Goal: Entertainment & Leisure: Consume media (video, audio)

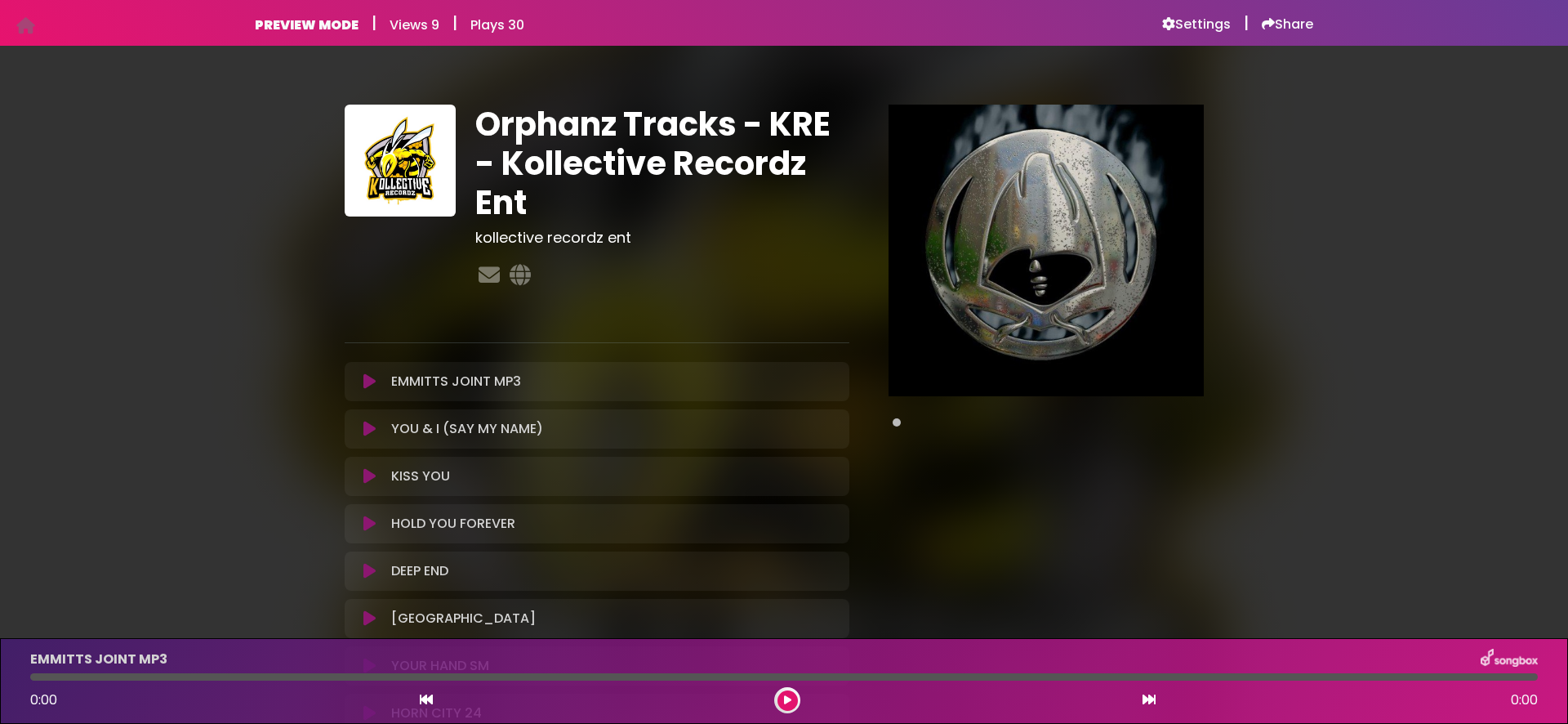
scroll to position [198, 0]
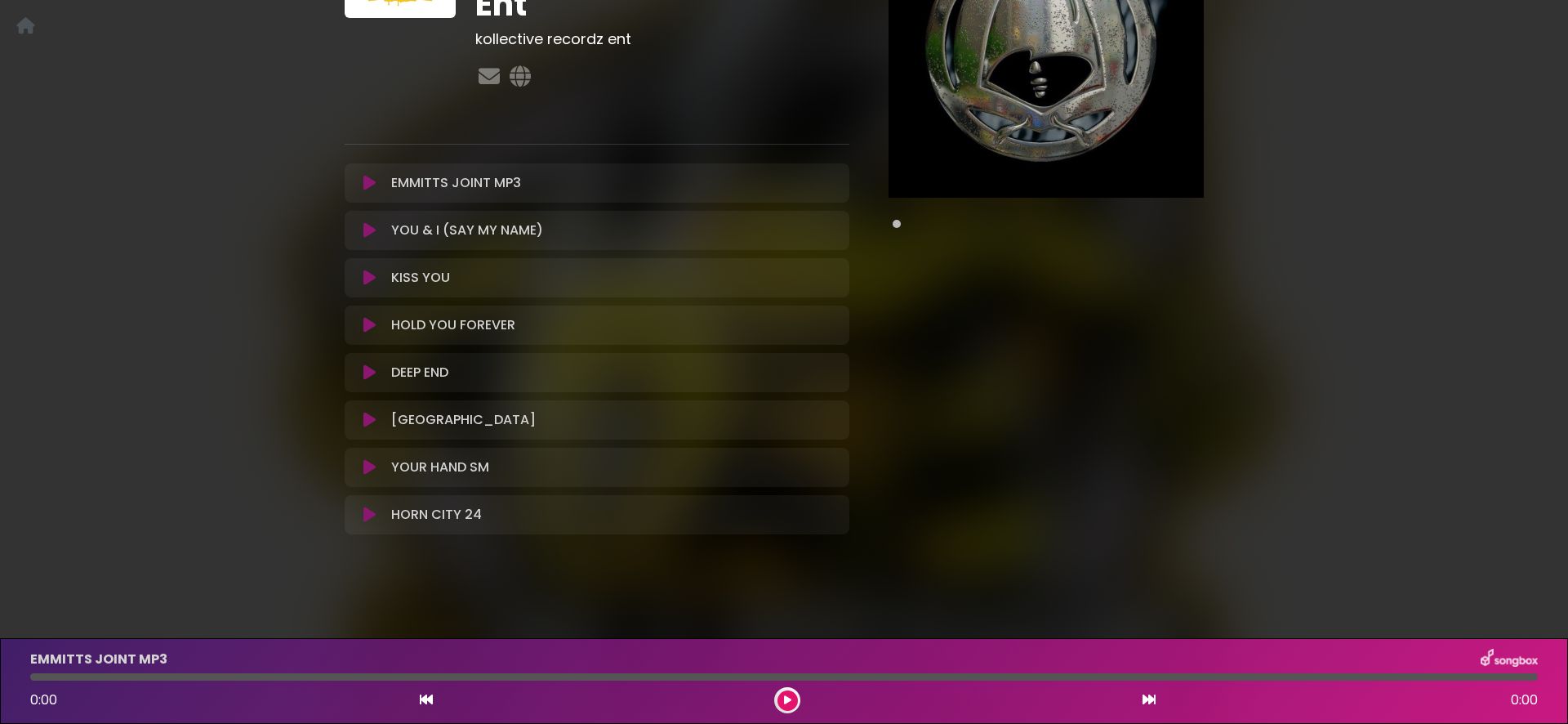
click at [368, 181] on icon at bounding box center [369, 183] width 12 height 17
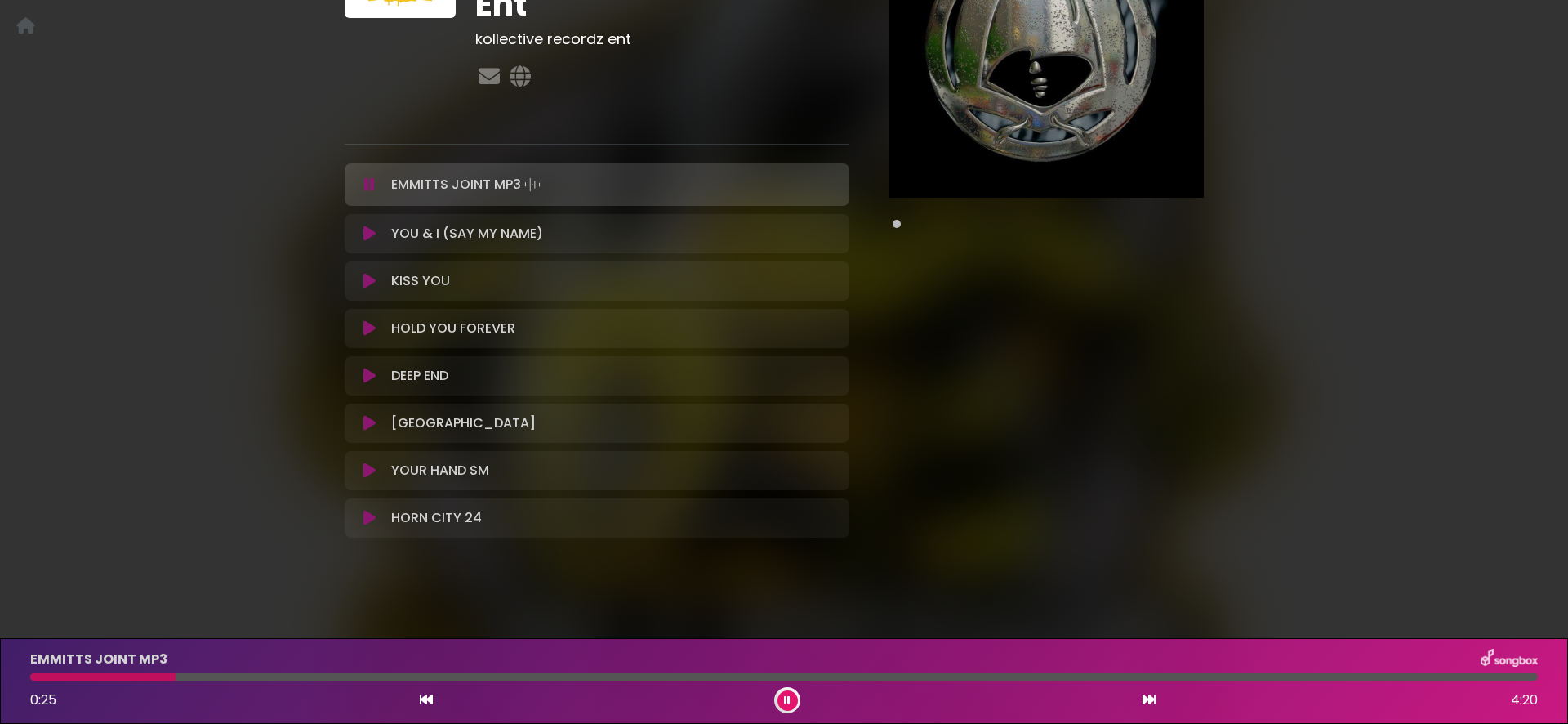
drag, startPoint x: 370, startPoint y: 185, endPoint x: 377, endPoint y: 355, distance: 170.1
click at [370, 185] on icon at bounding box center [369, 185] width 10 height 17
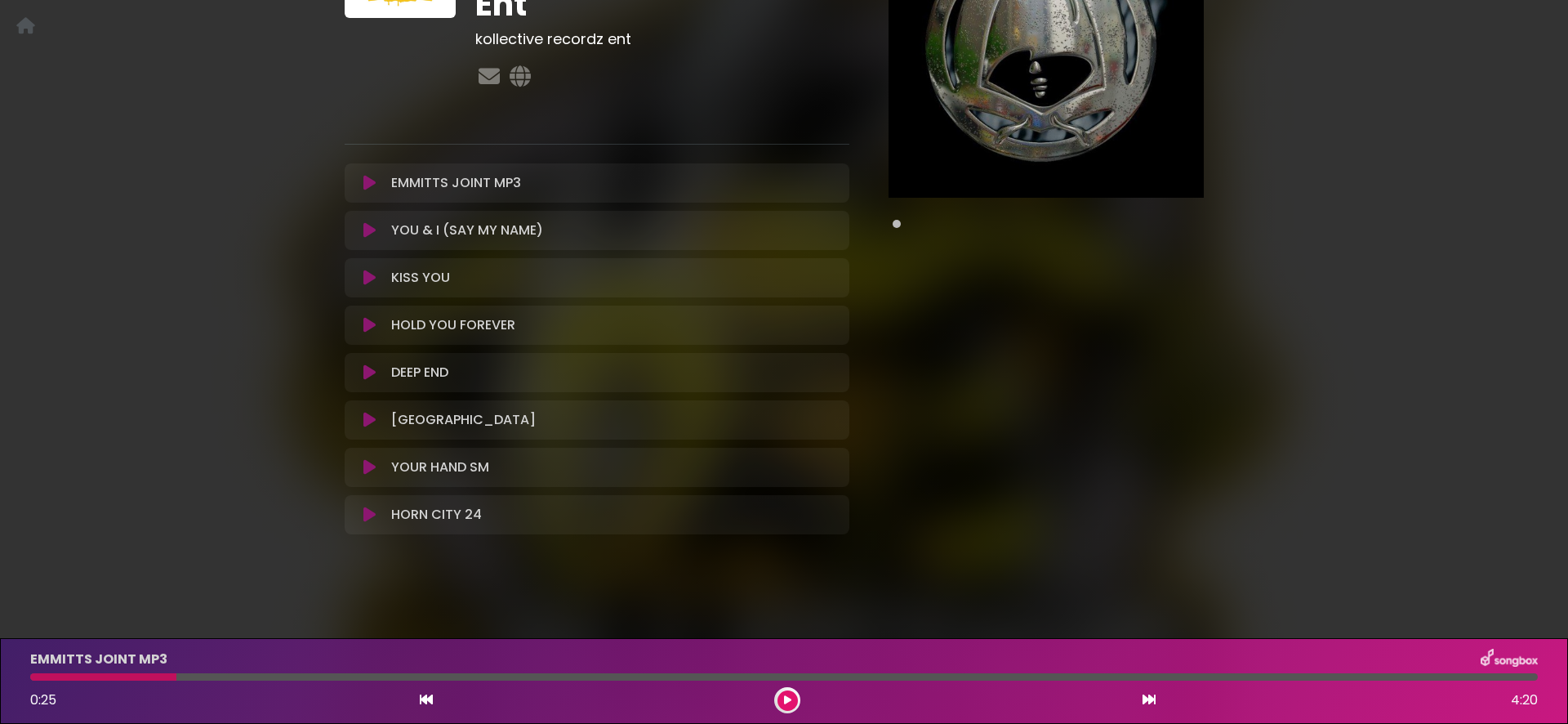
click at [368, 231] on icon at bounding box center [369, 231] width 12 height 17
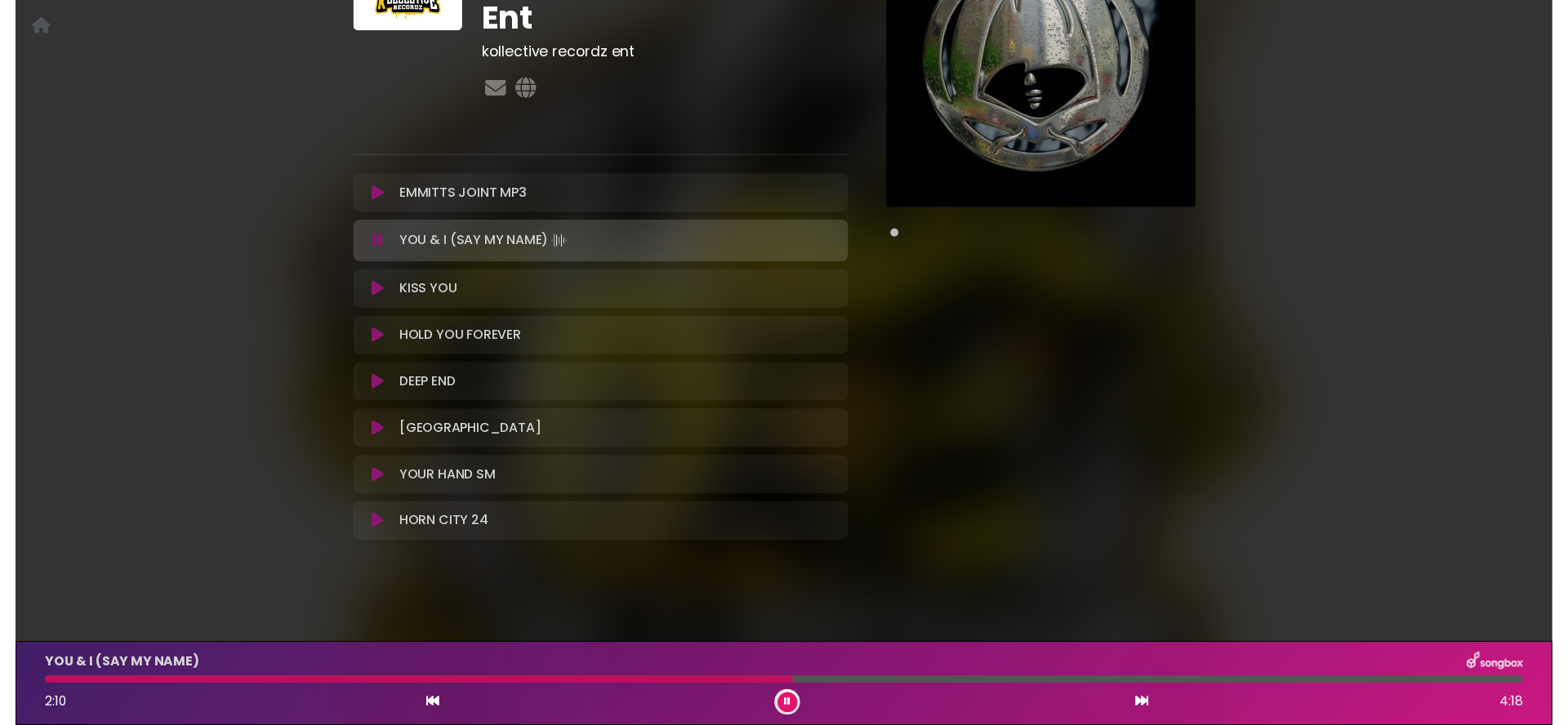
scroll to position [183, 0]
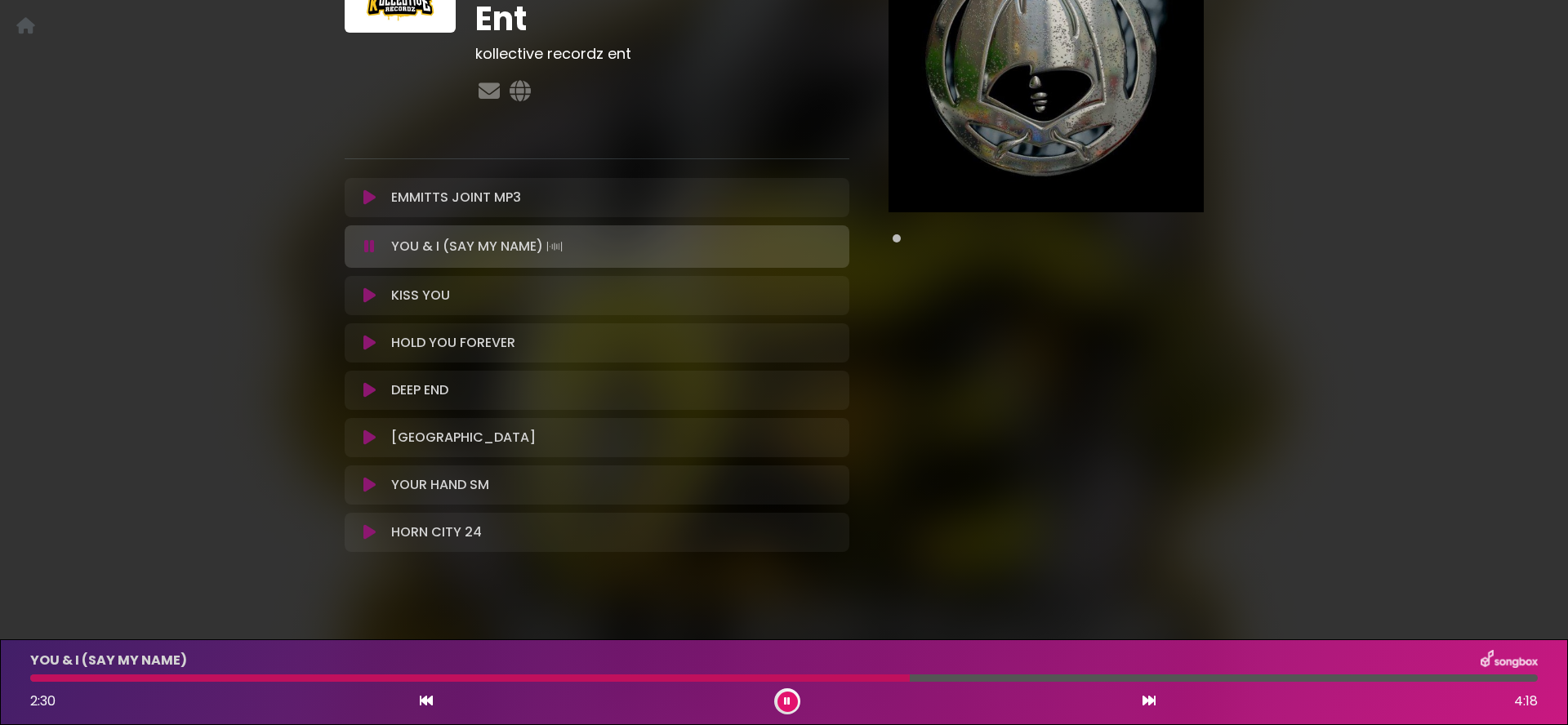
click at [370, 242] on icon at bounding box center [369, 247] width 10 height 17
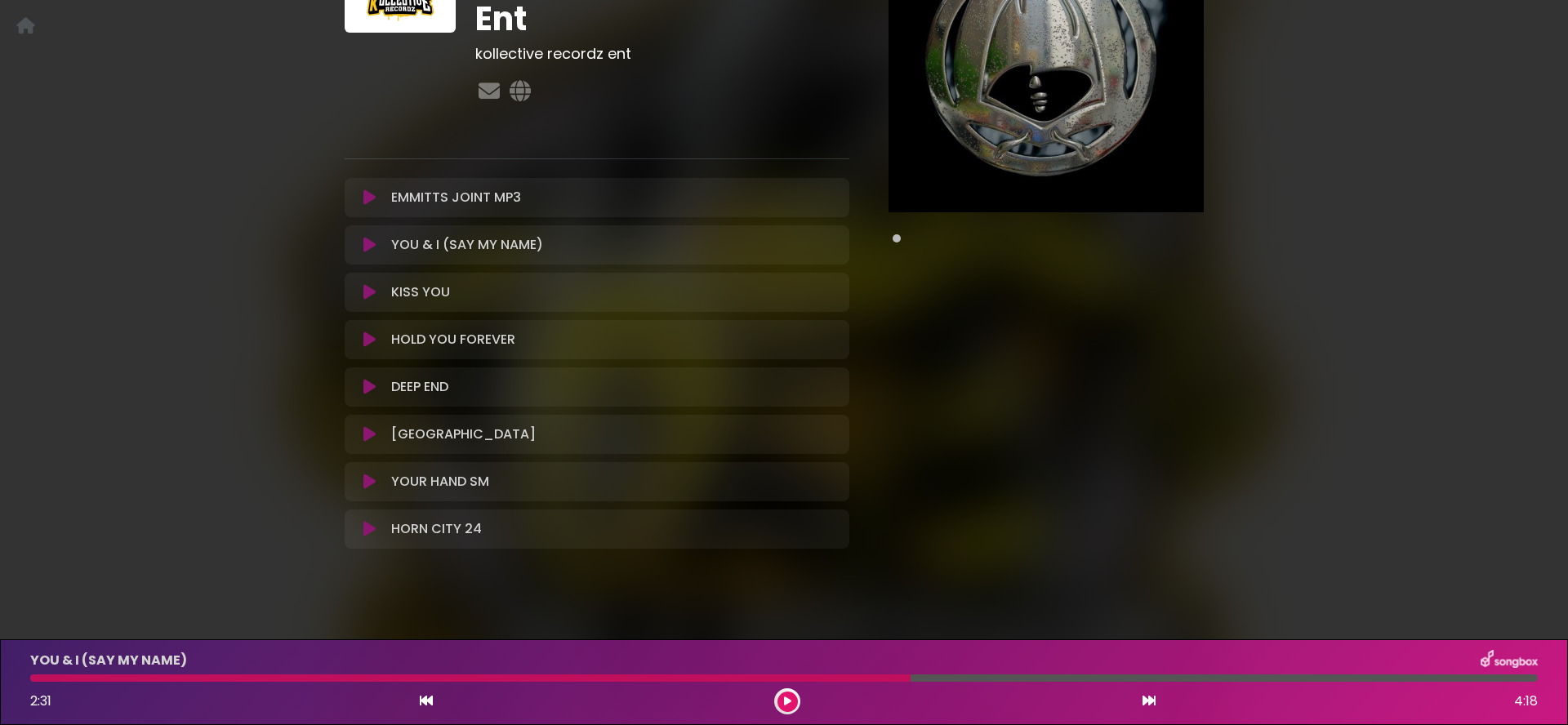
click at [369, 293] on icon at bounding box center [369, 292] width 12 height 17
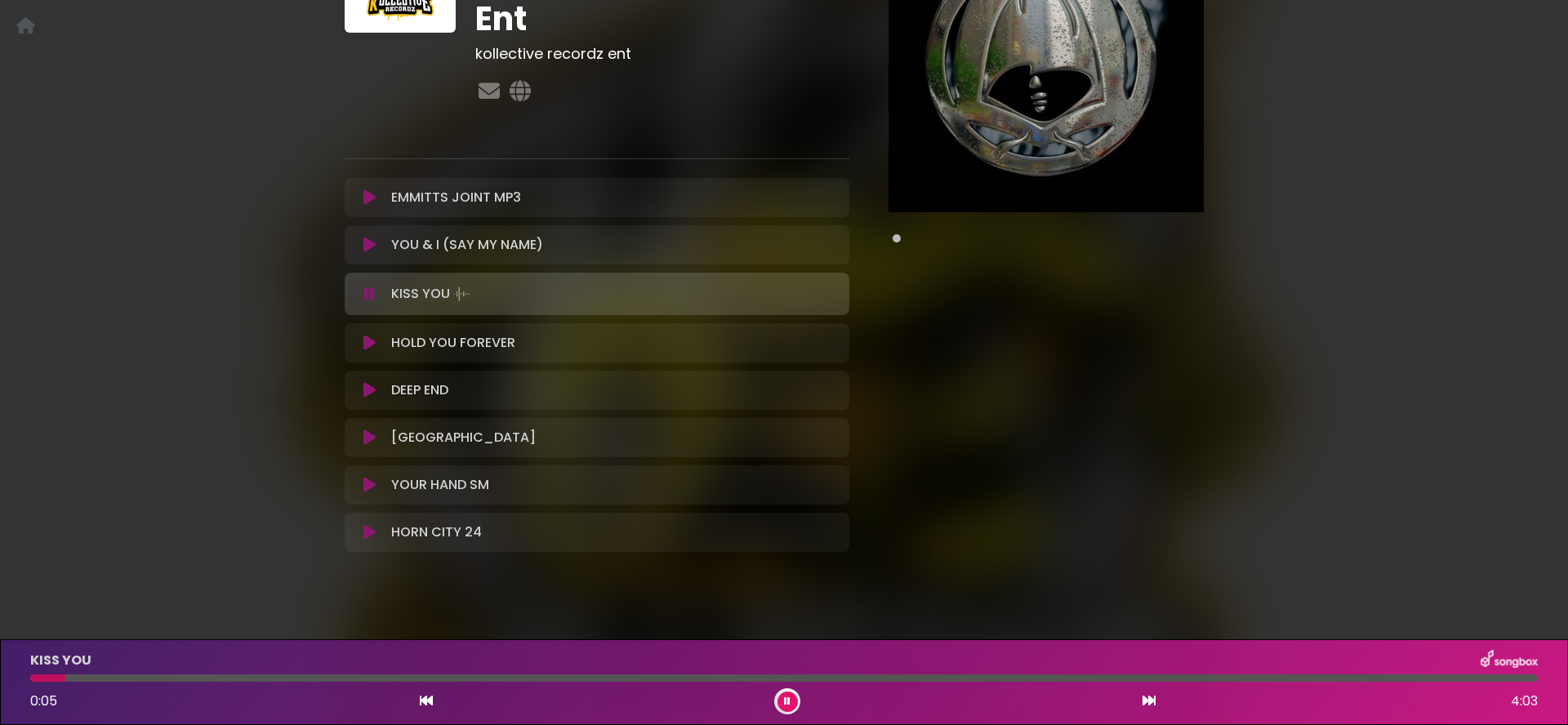
click at [369, 293] on icon at bounding box center [369, 294] width 10 height 17
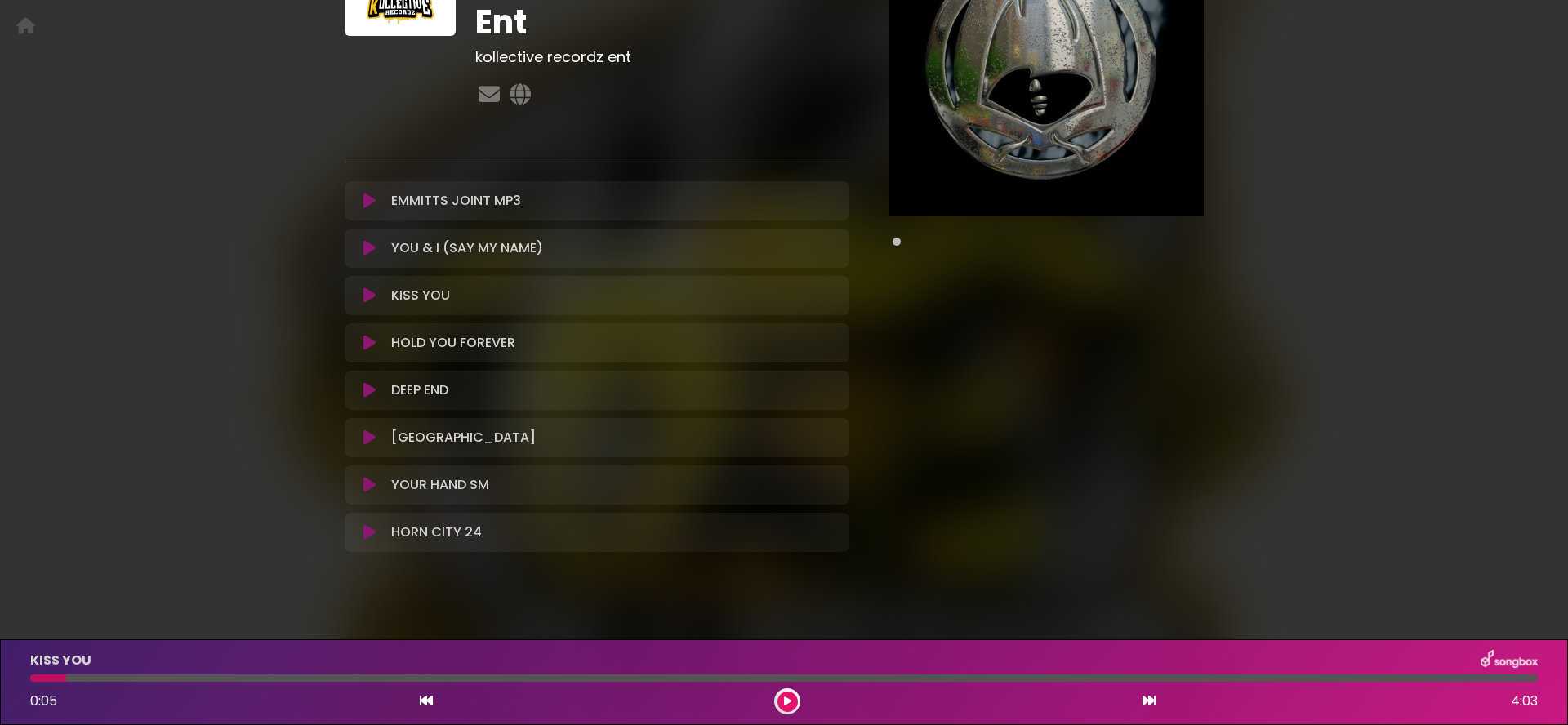
scroll to position [177, 0]
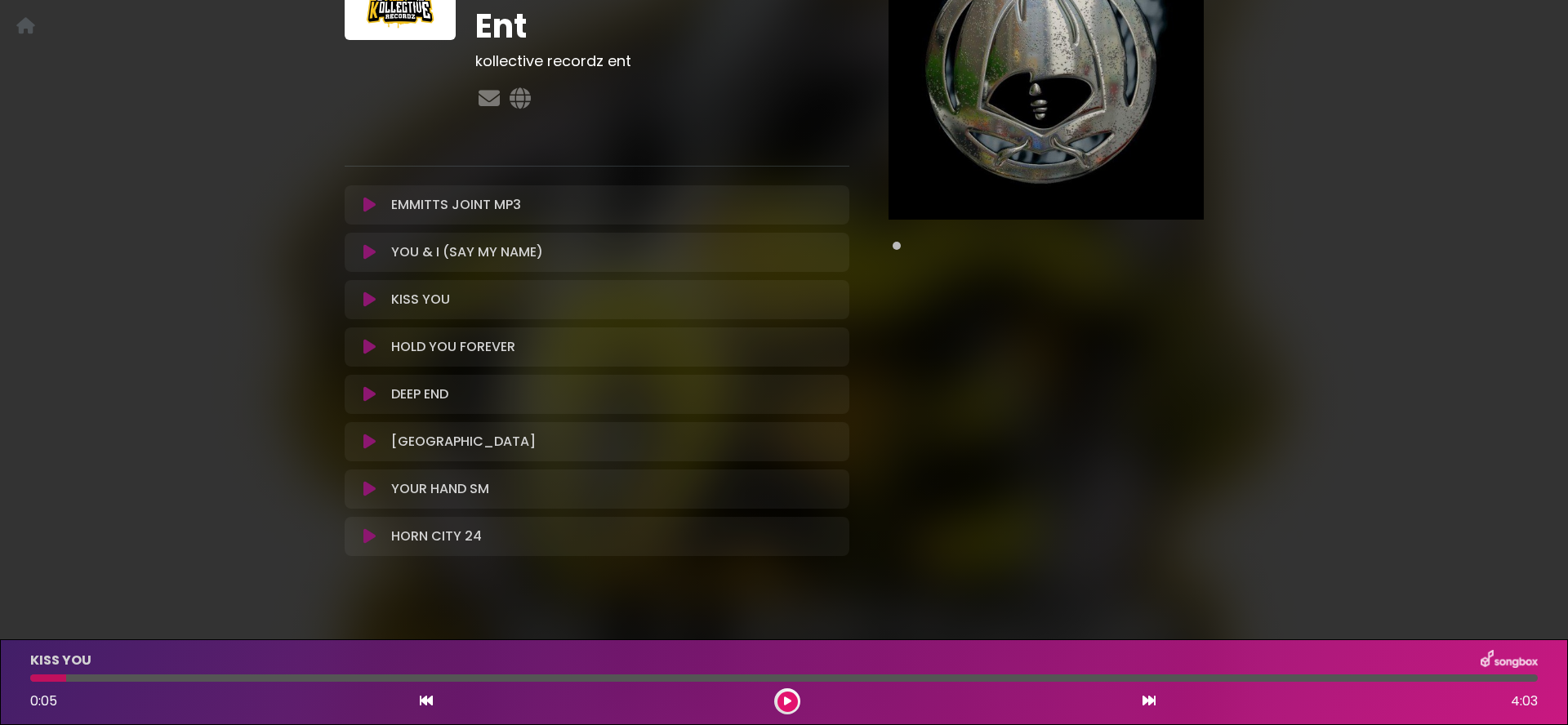
click at [369, 297] on icon at bounding box center [369, 300] width 12 height 17
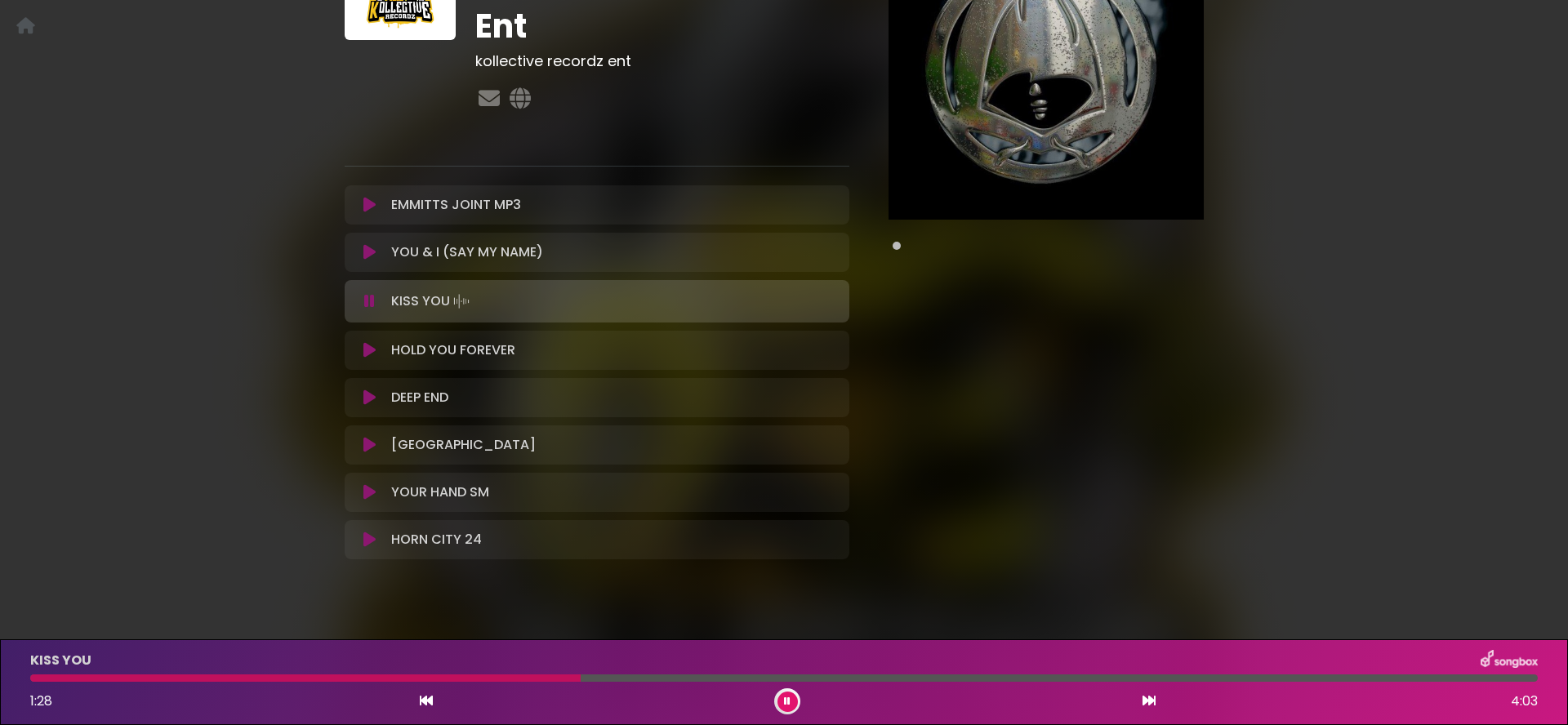
click at [370, 296] on icon at bounding box center [369, 302] width 10 height 17
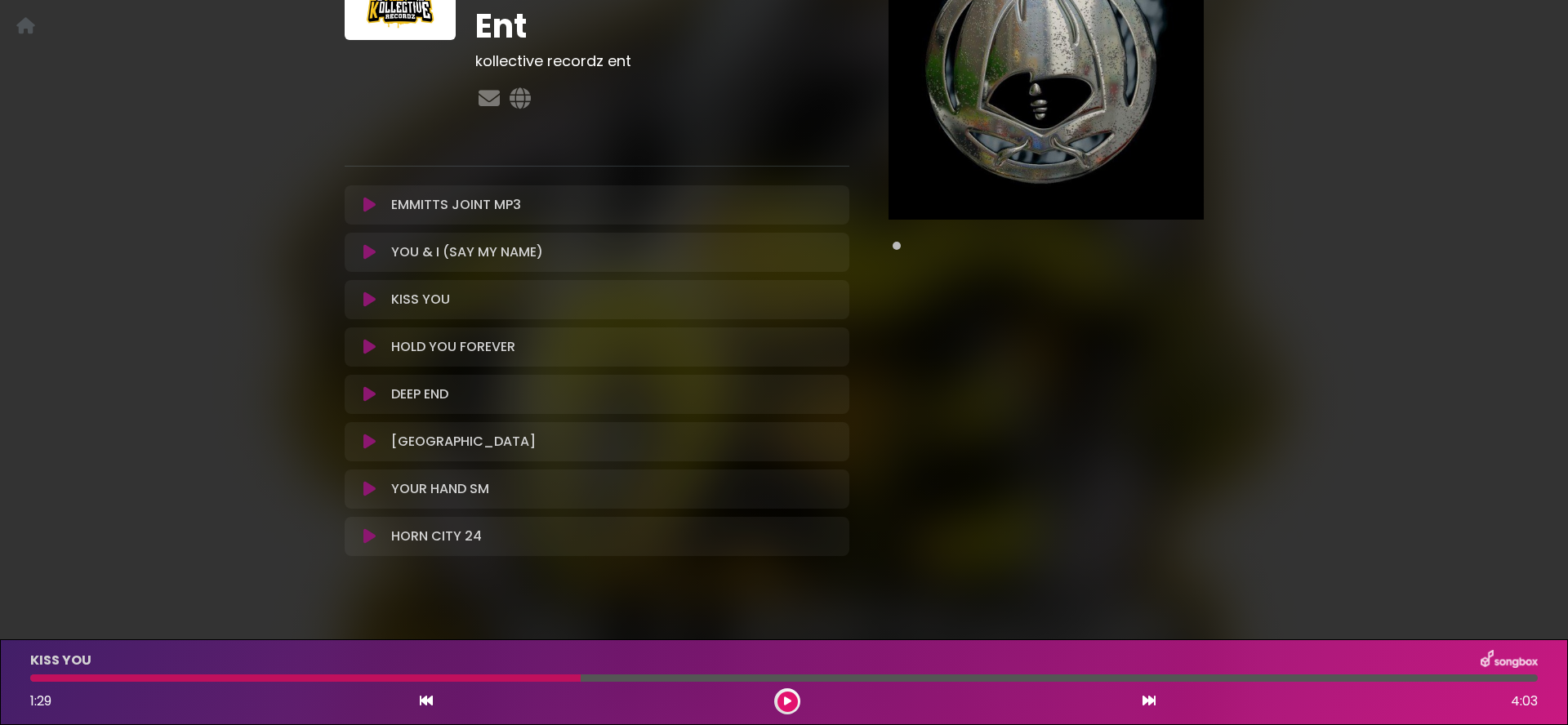
click at [364, 340] on icon at bounding box center [369, 347] width 12 height 17
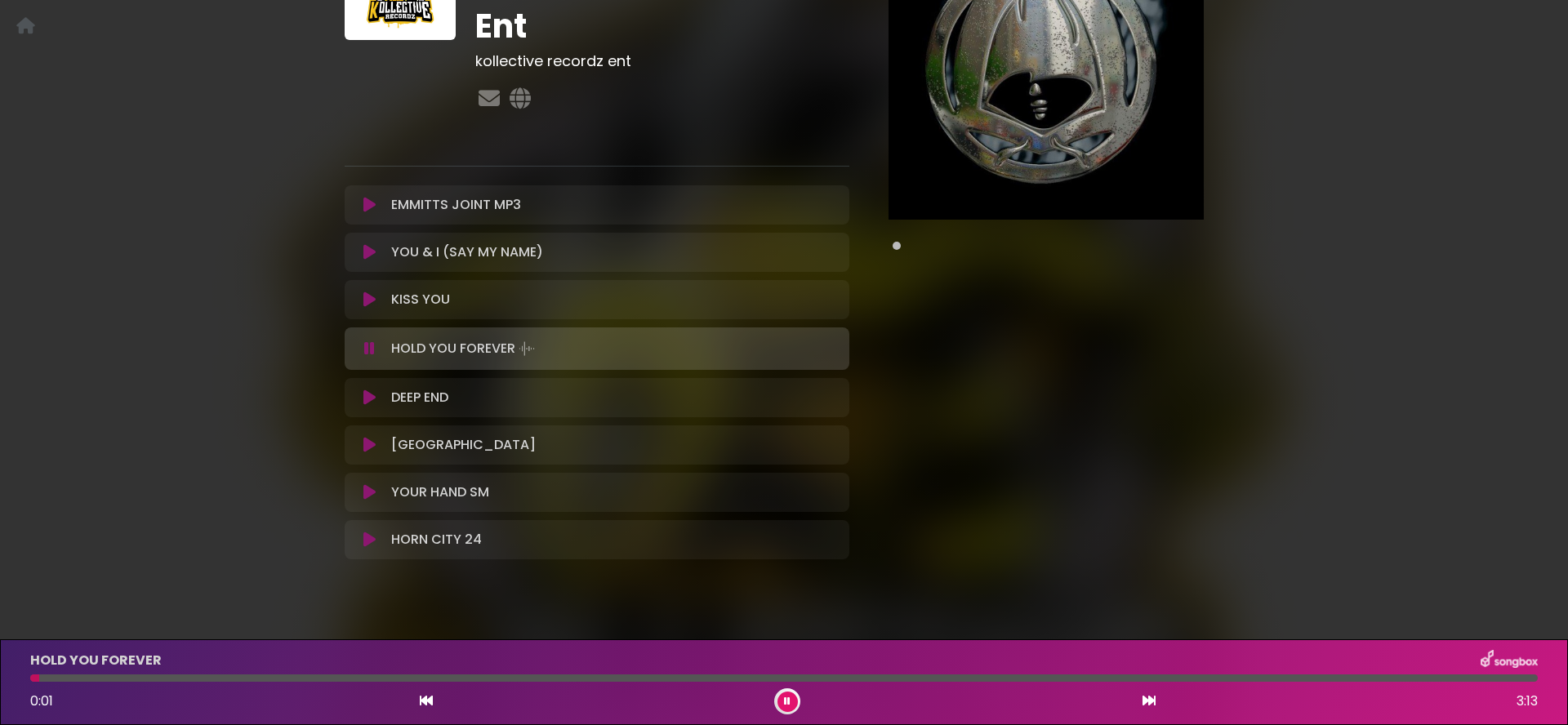
drag, startPoint x: 363, startPoint y: 340, endPoint x: 364, endPoint y: 351, distance: 11.0
click at [361, 343] on button at bounding box center [369, 349] width 30 height 17
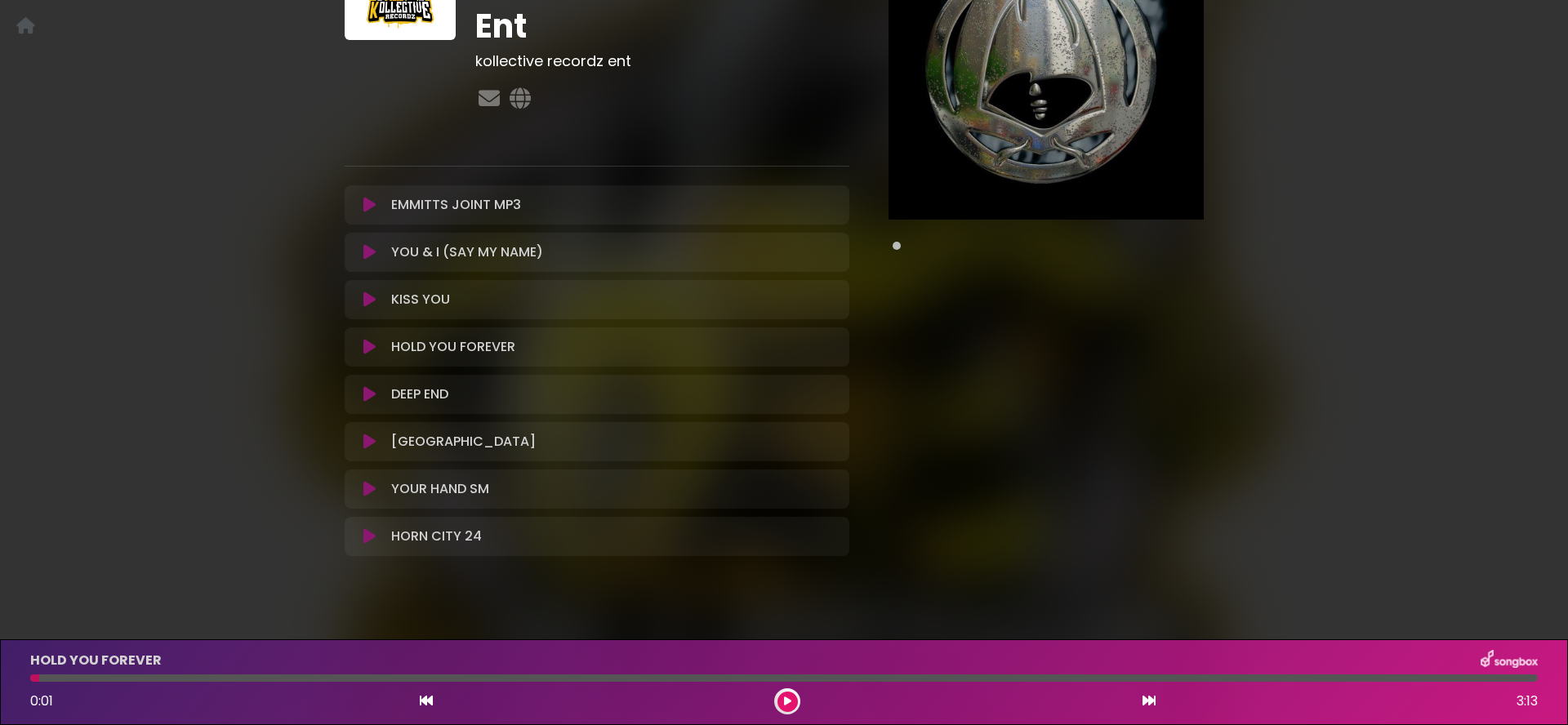
click at [364, 394] on icon at bounding box center [369, 395] width 12 height 17
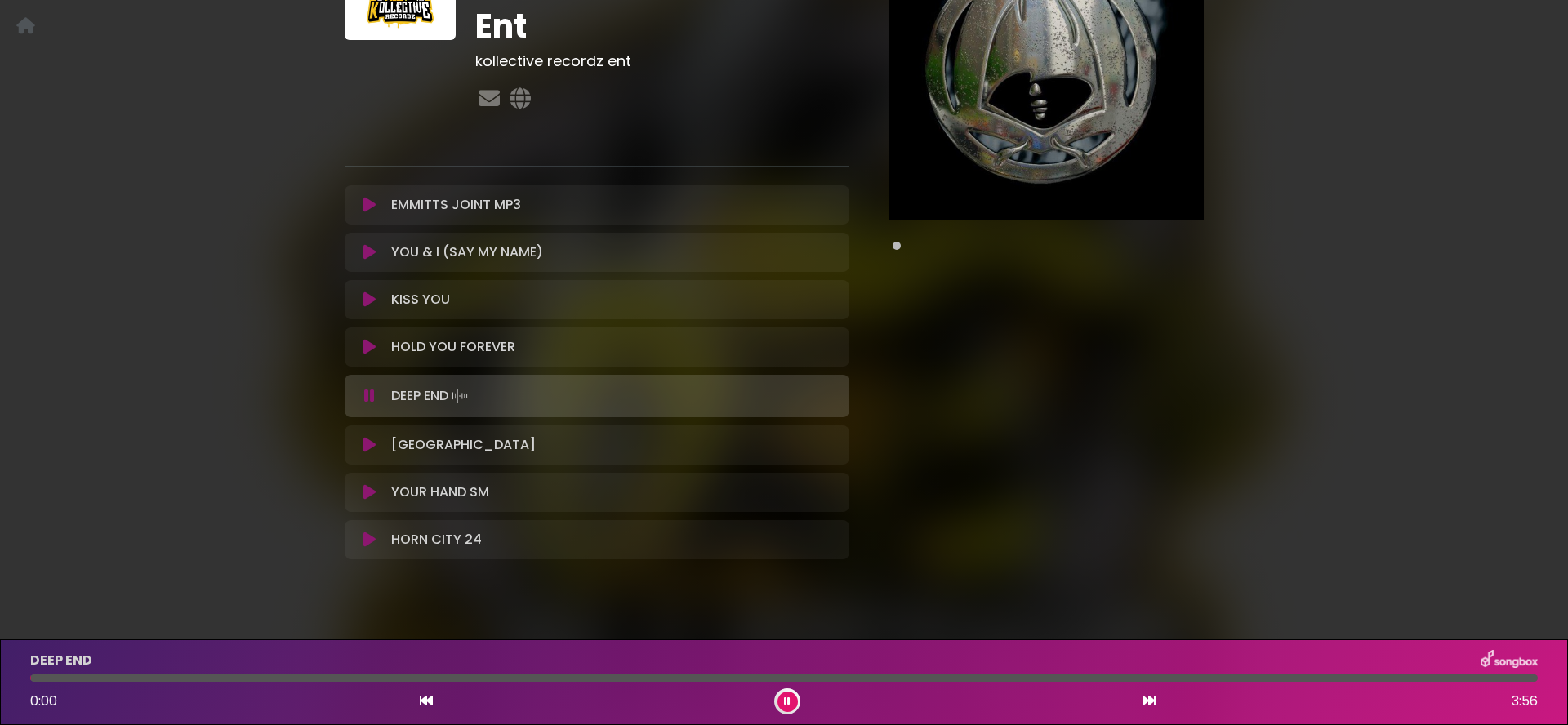
click at [363, 391] on button at bounding box center [369, 396] width 30 height 17
click at [362, 345] on button at bounding box center [369, 347] width 30 height 17
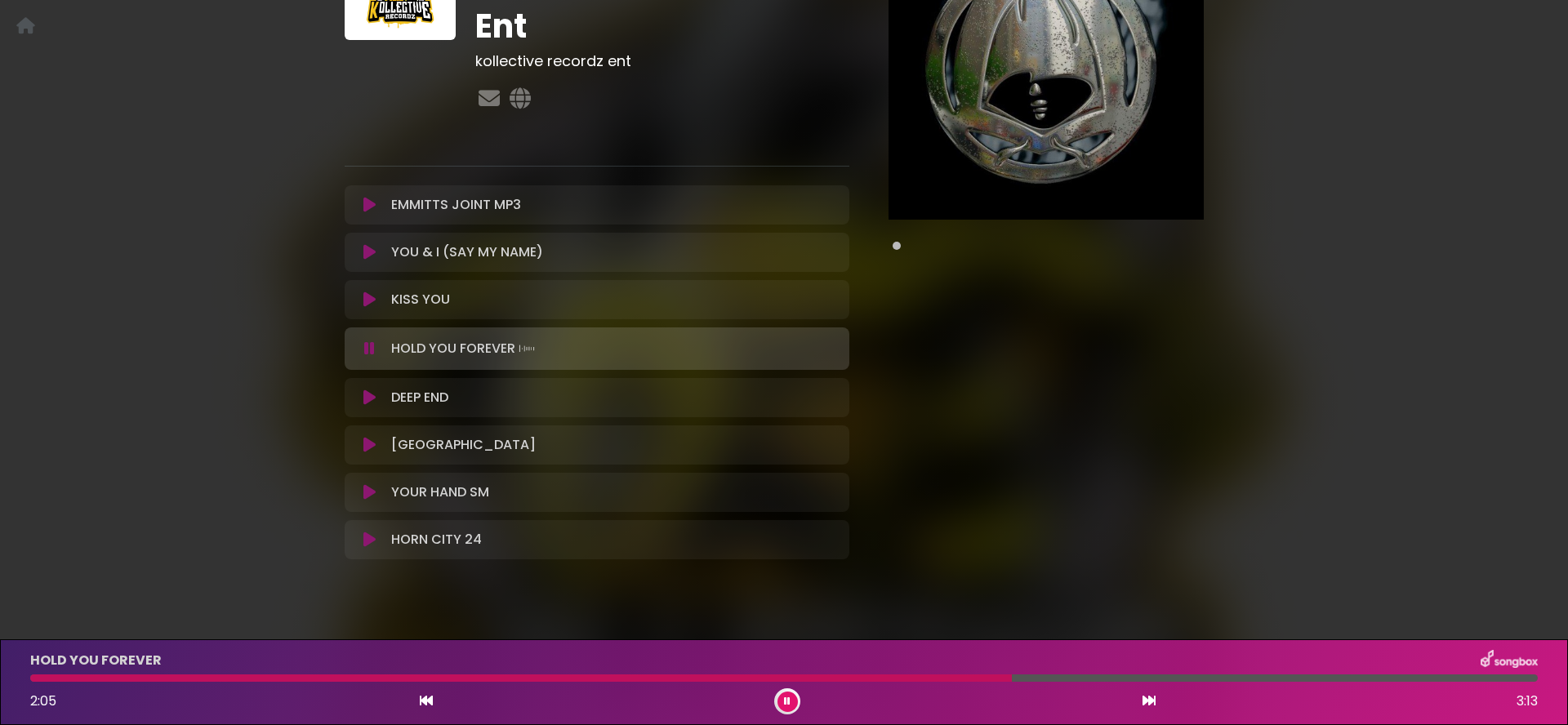
click at [376, 344] on button at bounding box center [369, 349] width 30 height 17
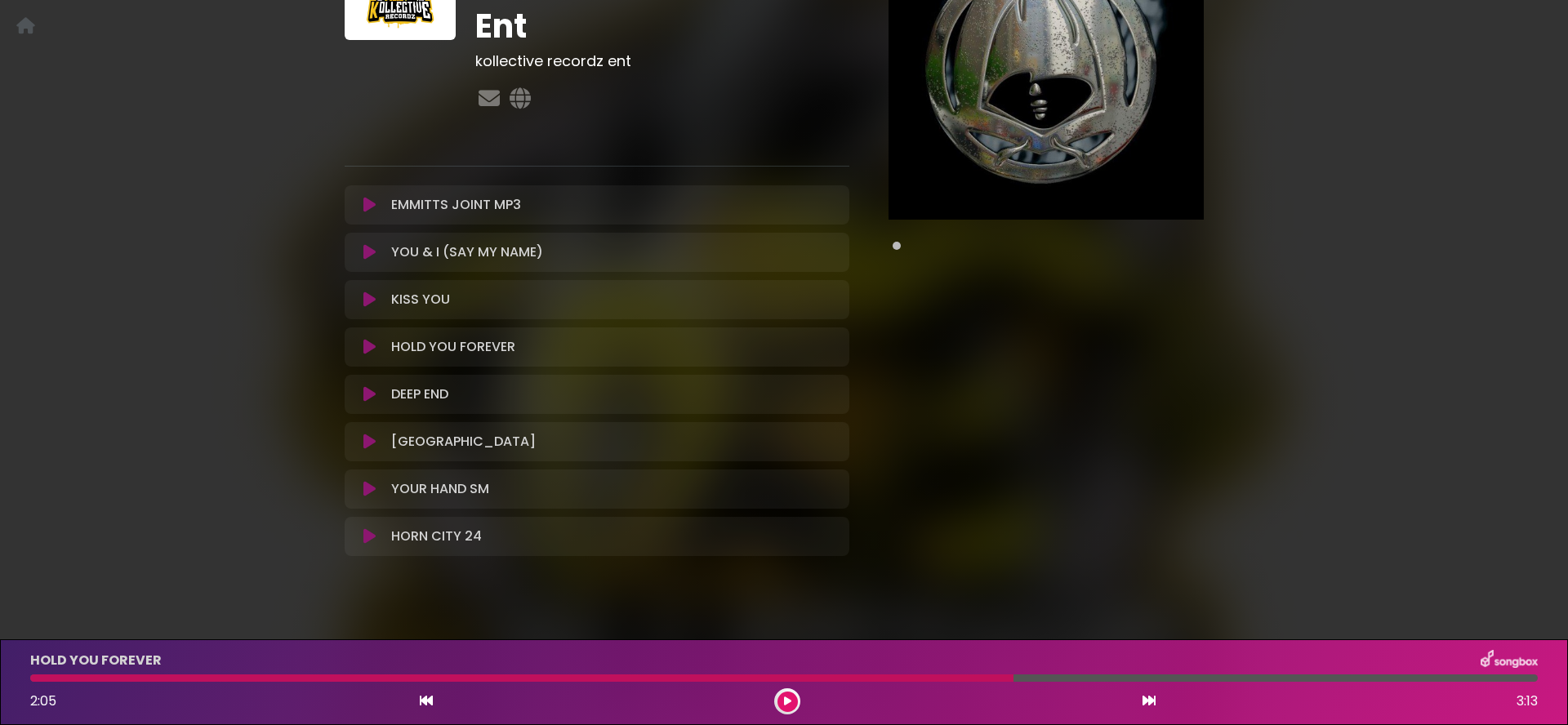
click at [365, 393] on icon at bounding box center [369, 395] width 12 height 17
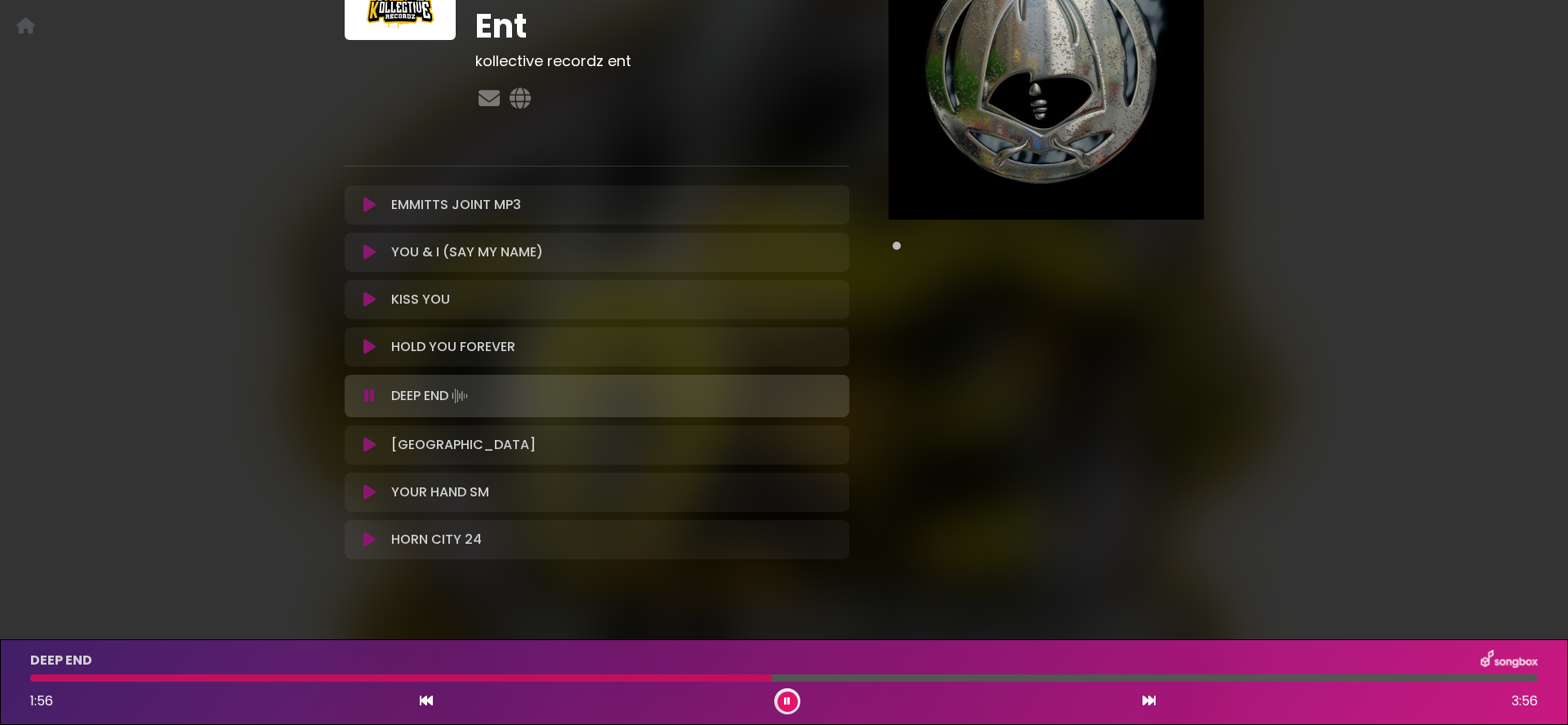
click at [370, 394] on icon at bounding box center [369, 396] width 10 height 17
click at [372, 444] on icon at bounding box center [369, 442] width 12 height 17
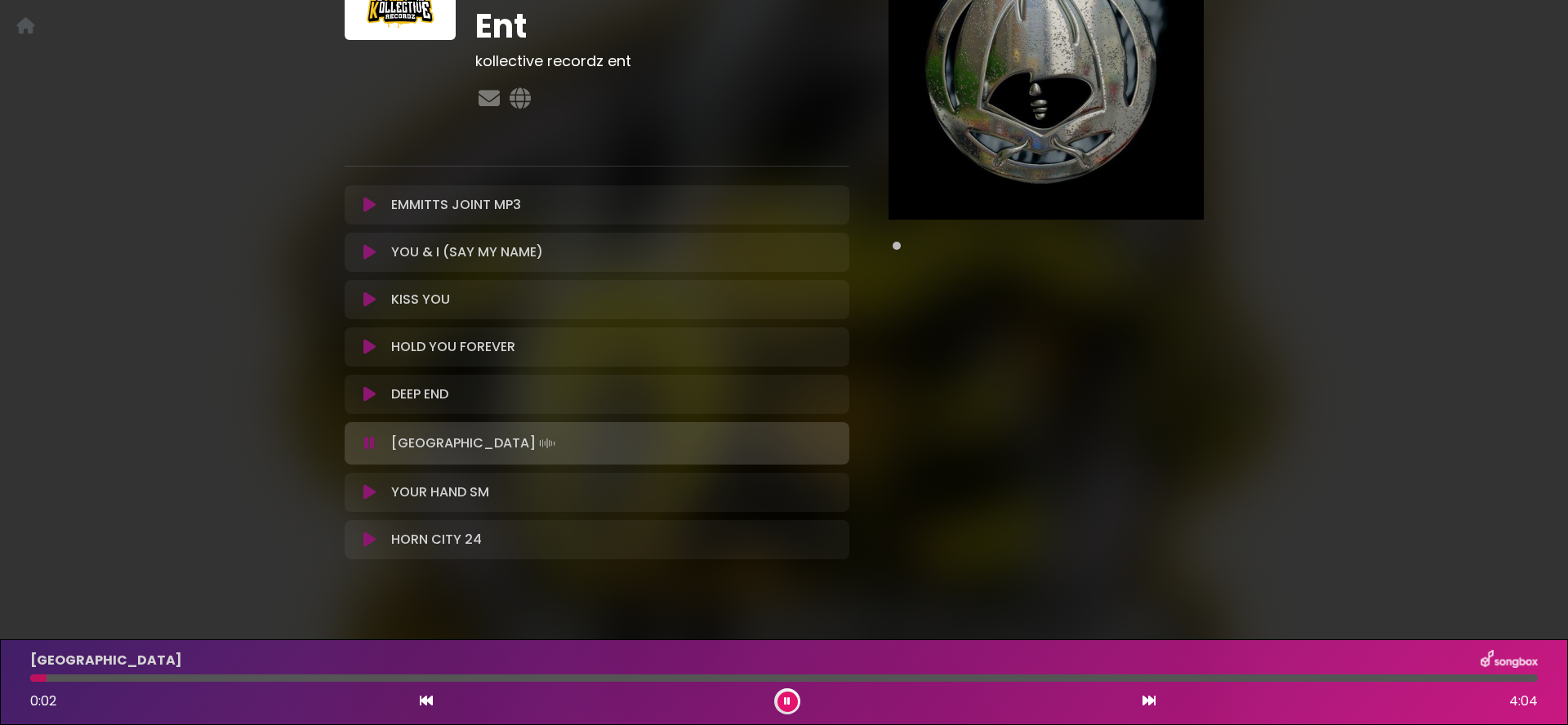
click at [372, 444] on icon at bounding box center [369, 444] width 10 height 17
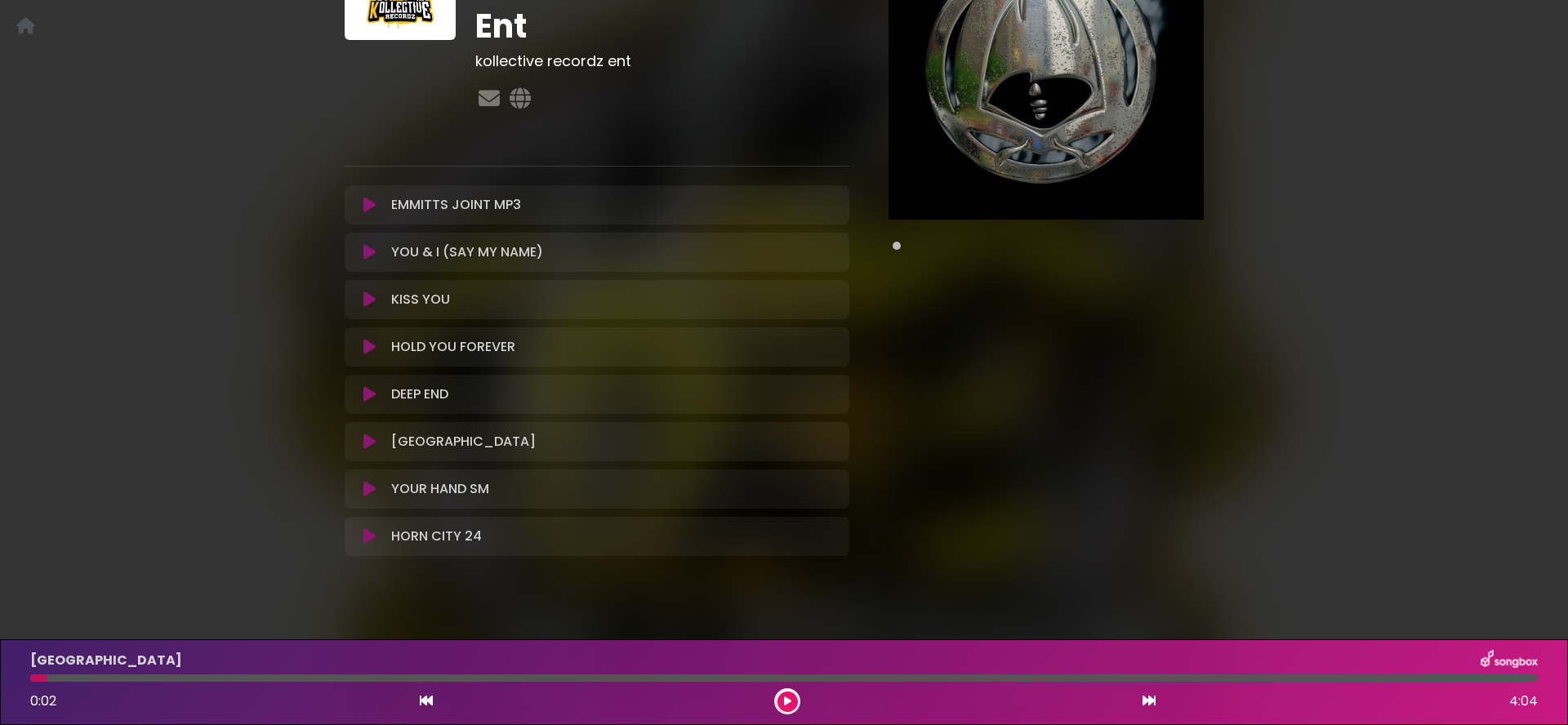
click at [366, 447] on icon at bounding box center [369, 442] width 12 height 17
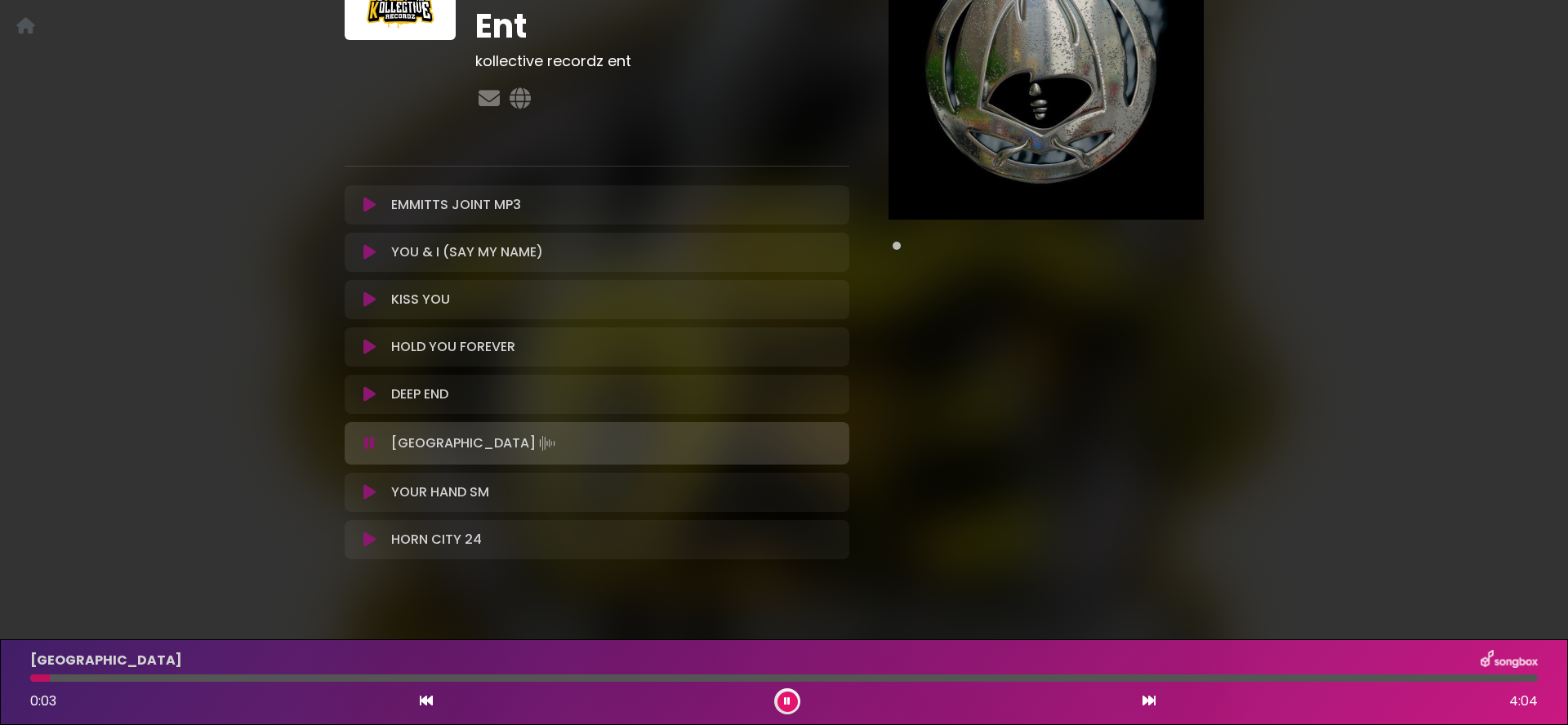
click at [366, 447] on icon at bounding box center [369, 444] width 10 height 17
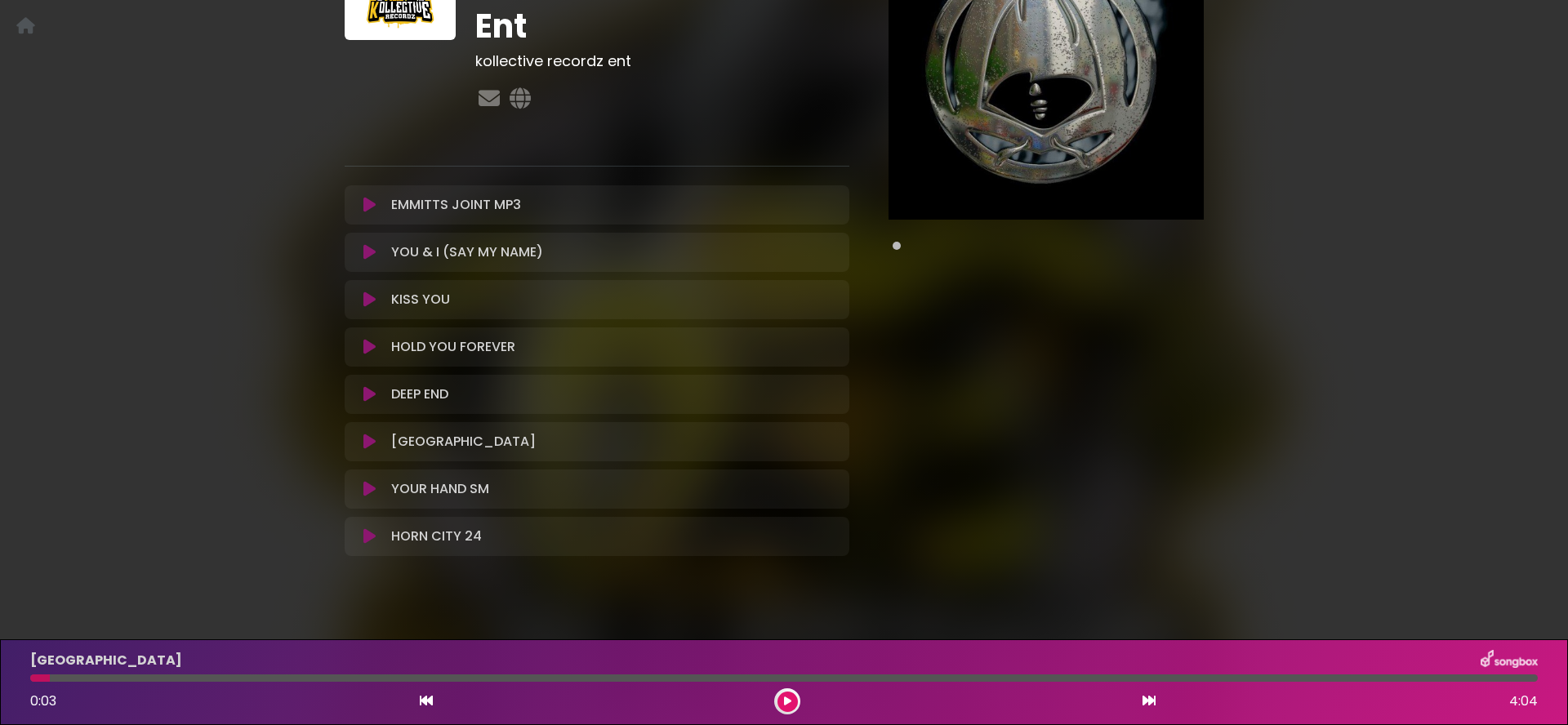
click at [369, 484] on icon at bounding box center [369, 490] width 12 height 17
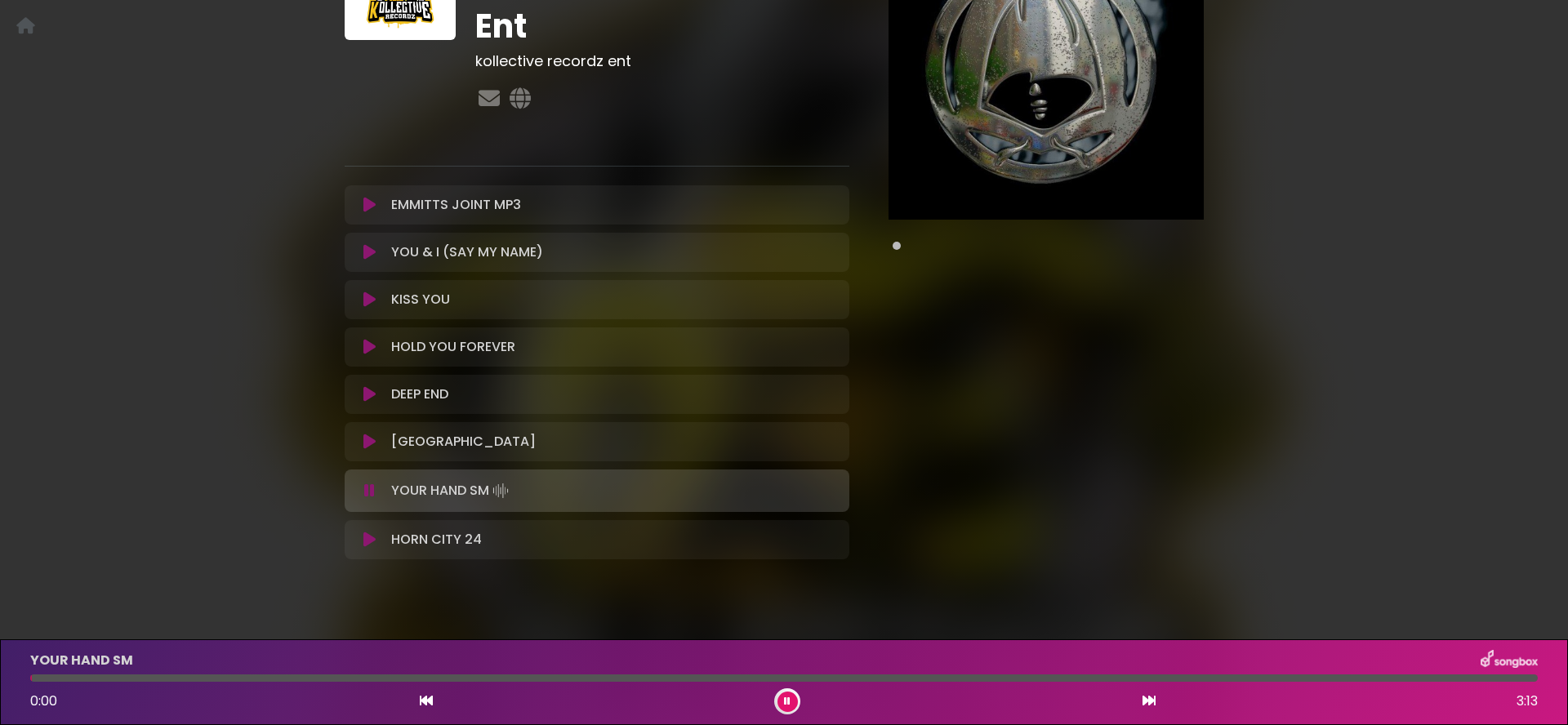
drag, startPoint x: 369, startPoint y: 484, endPoint x: 366, endPoint y: 470, distance: 14.3
click at [369, 484] on icon at bounding box center [369, 491] width 10 height 17
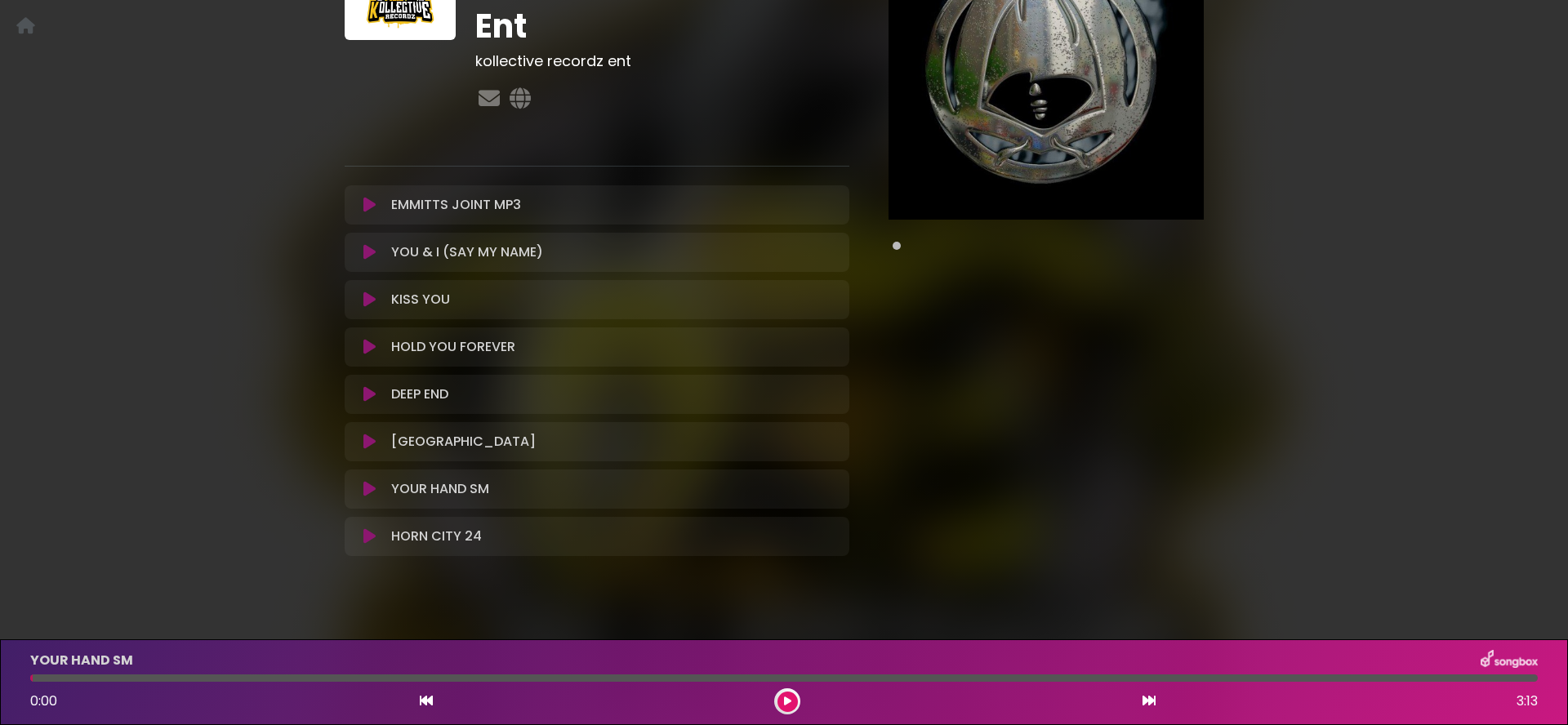
click at [370, 439] on icon at bounding box center [369, 442] width 12 height 17
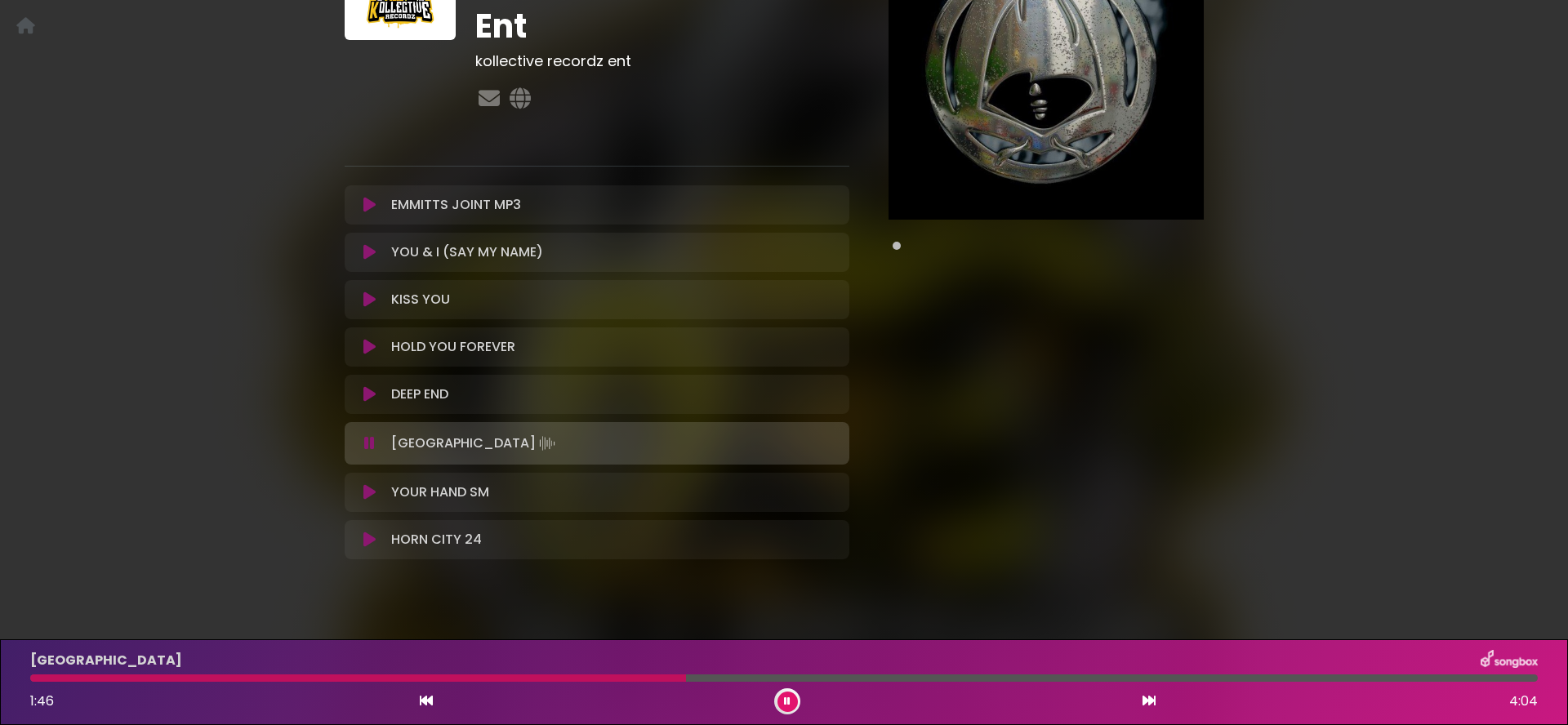
click at [370, 439] on icon at bounding box center [369, 444] width 10 height 17
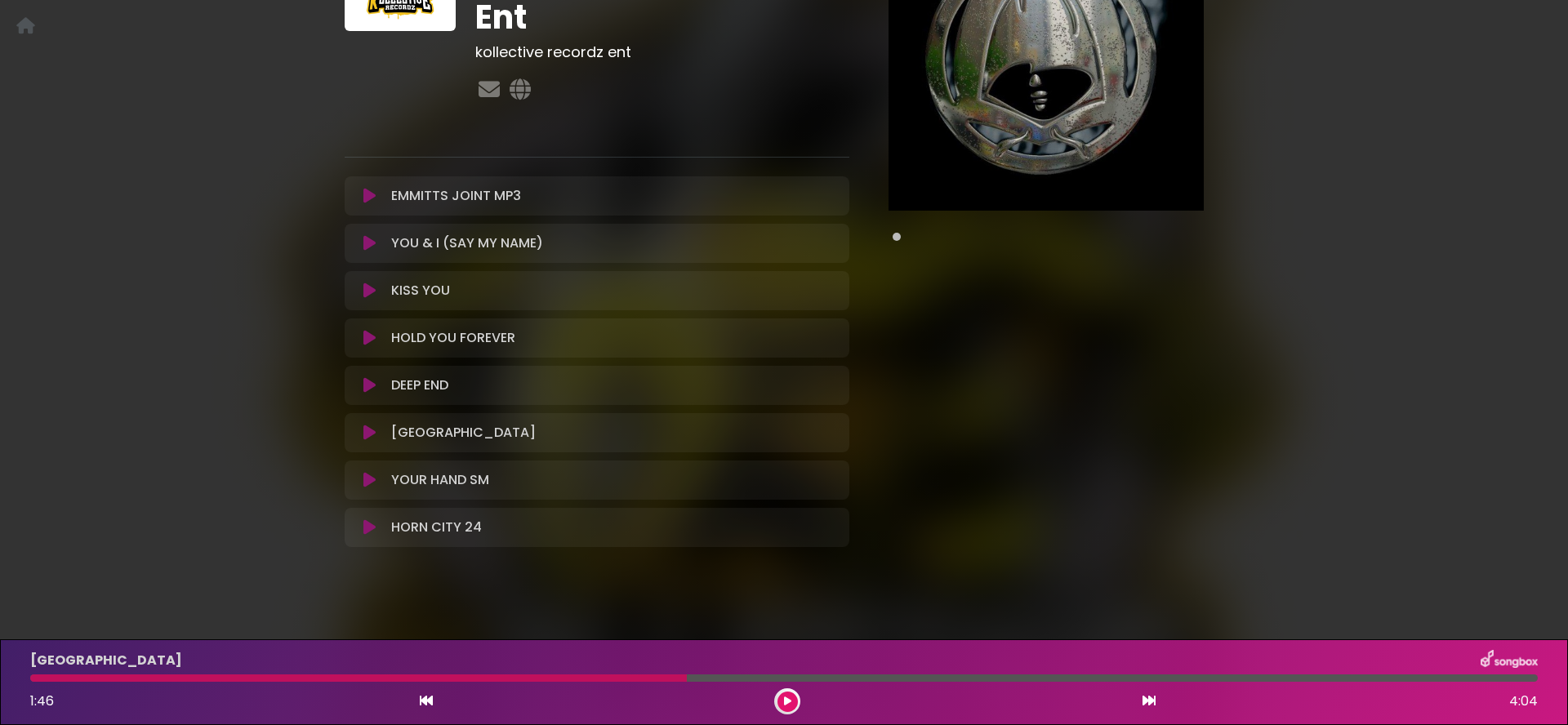
scroll to position [186, 0]
click at [364, 250] on icon at bounding box center [369, 243] width 12 height 17
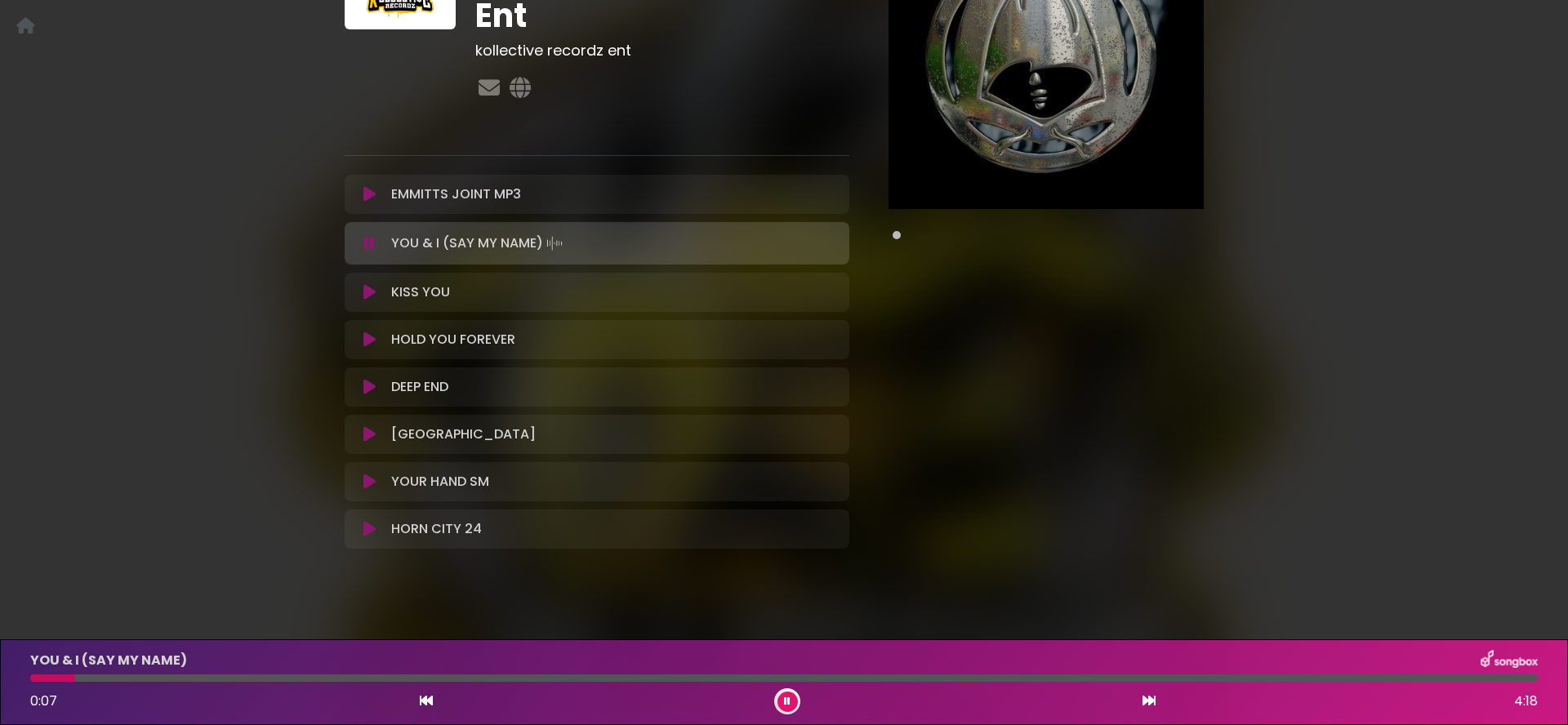
scroll to position [190, 0]
click at [370, 240] on icon at bounding box center [369, 241] width 10 height 17
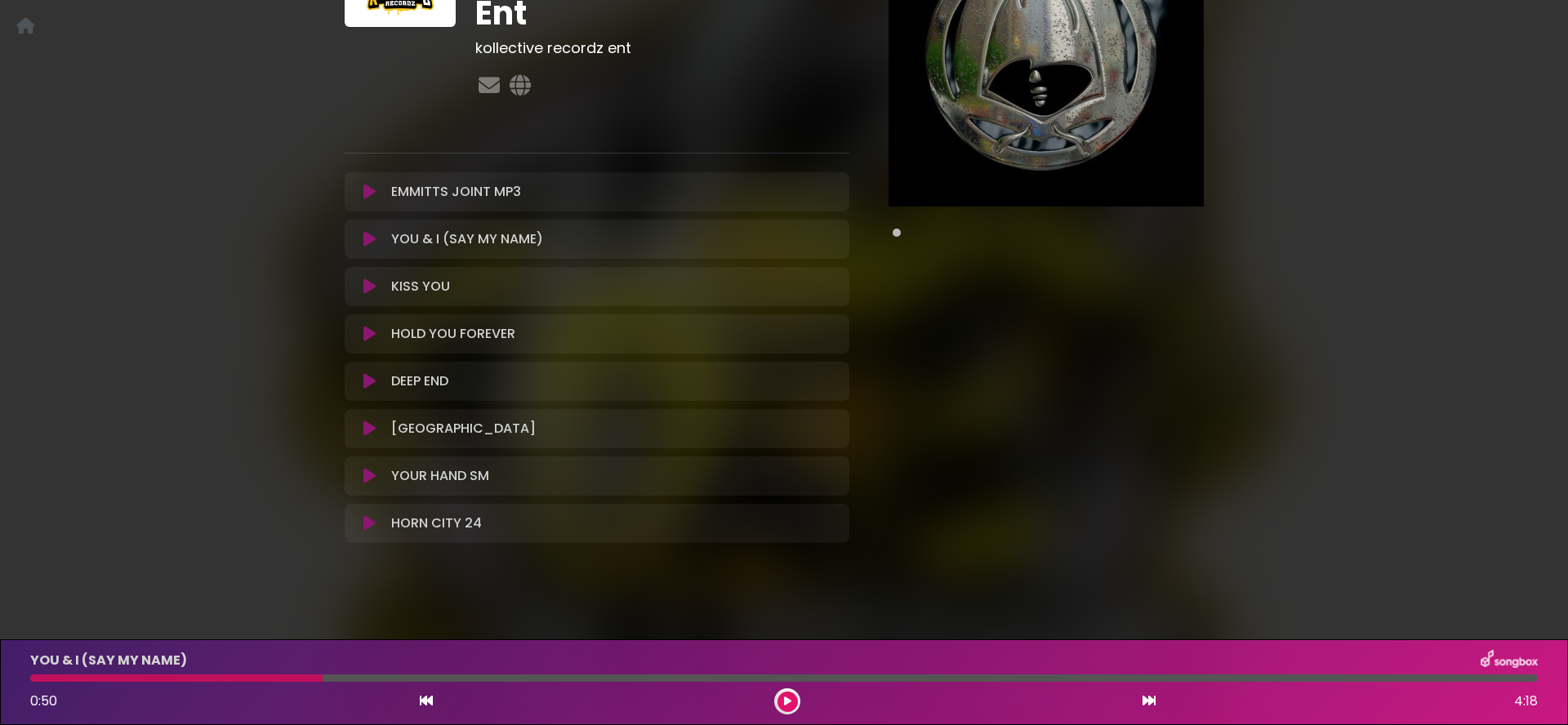
click at [364, 477] on div "YOUR HAND SM Loading Track..." at bounding box center [596, 476] width 485 height 20
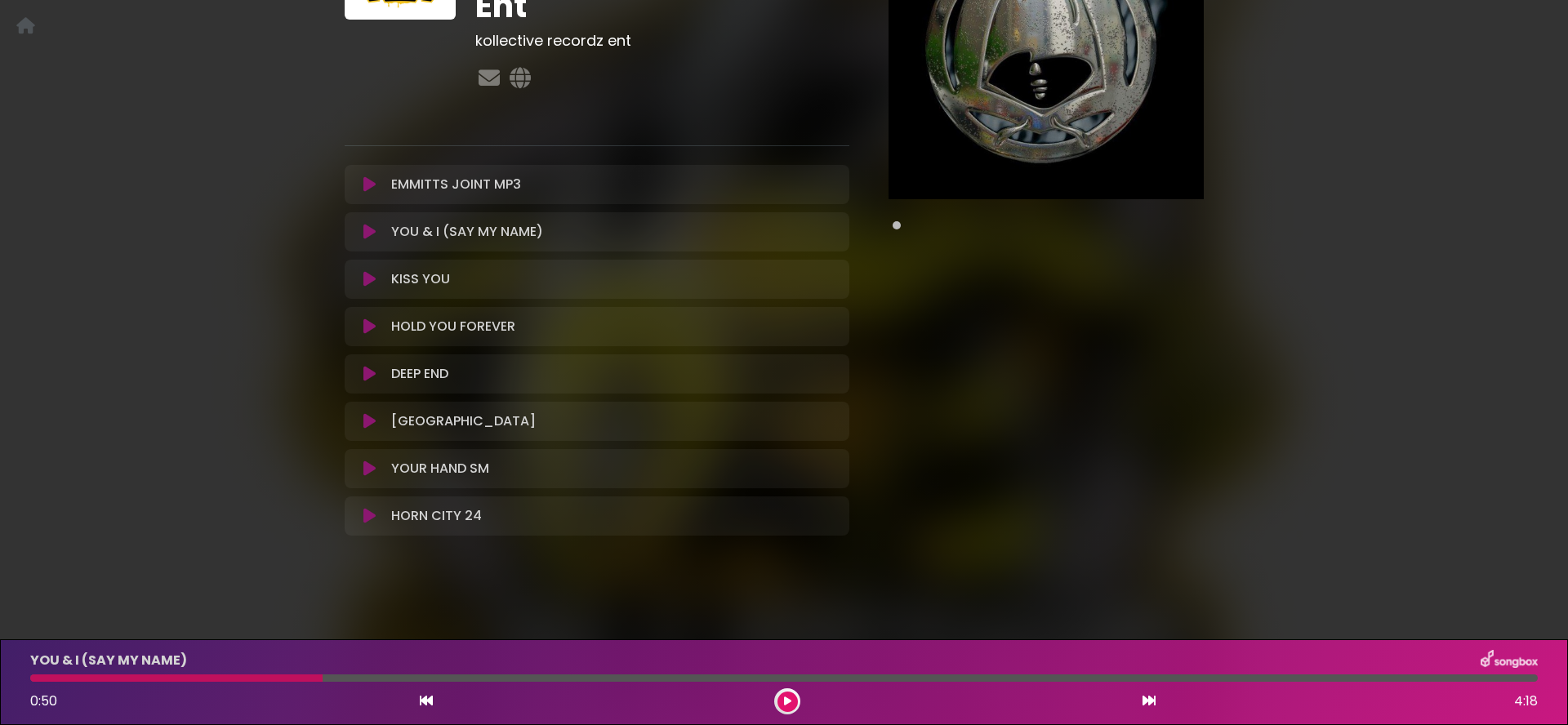
click at [369, 470] on icon at bounding box center [369, 469] width 12 height 17
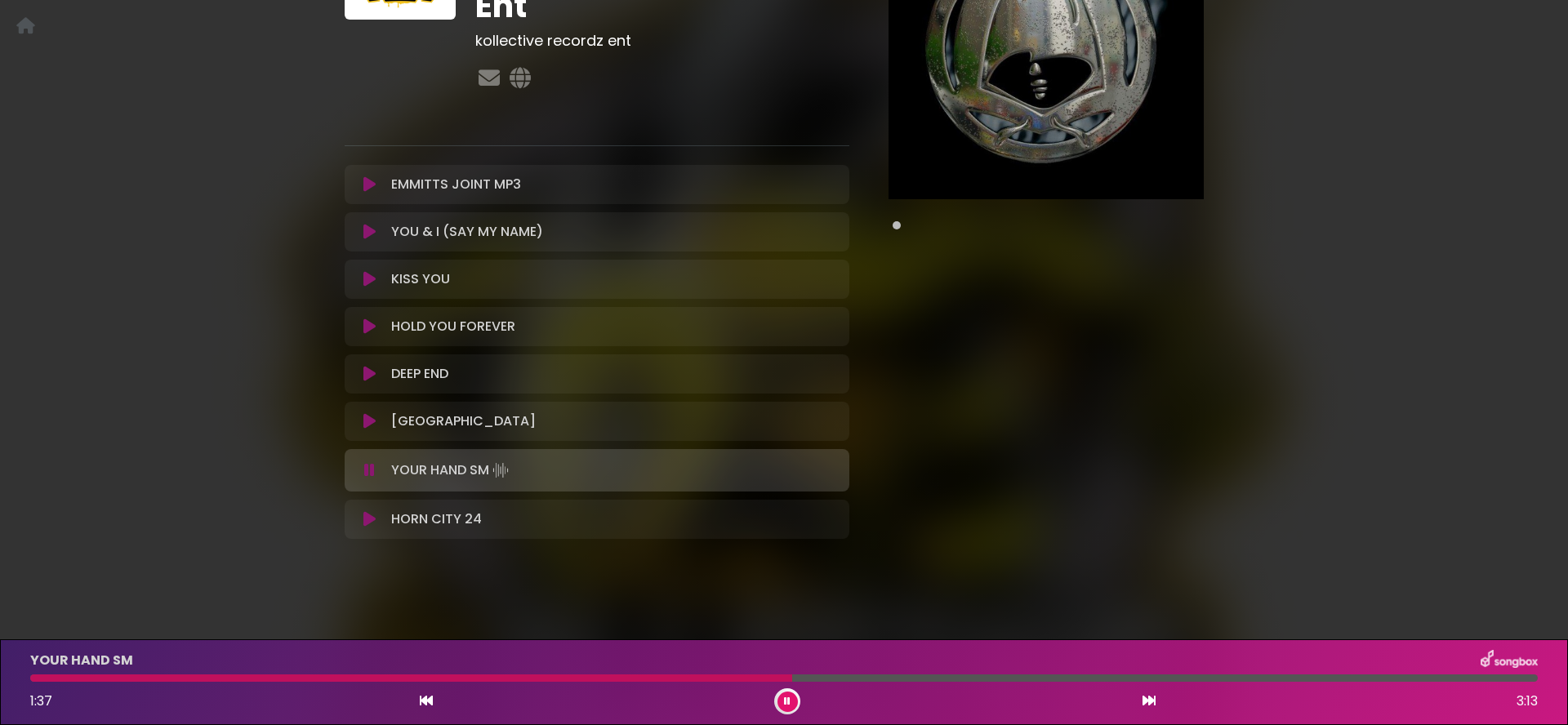
click at [374, 473] on icon at bounding box center [369, 471] width 10 height 17
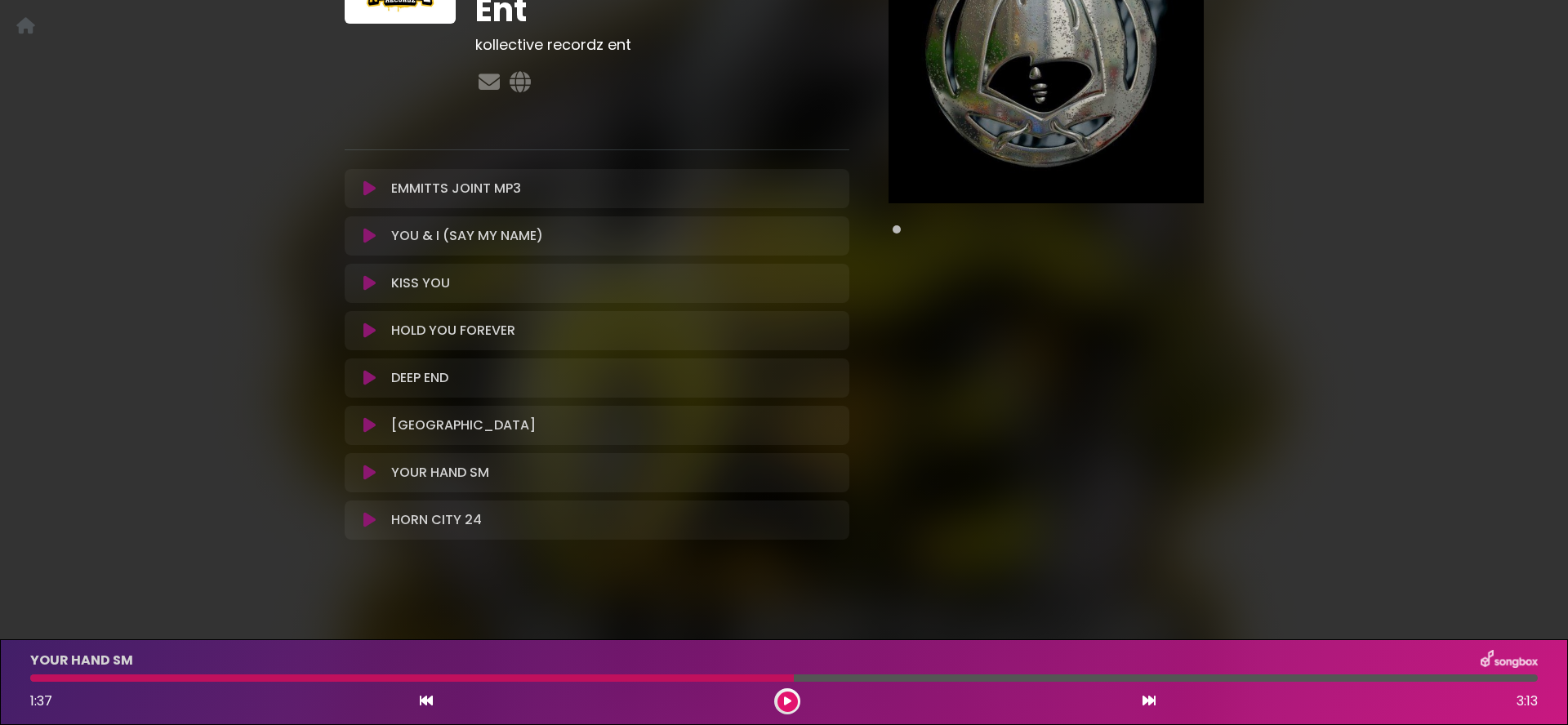
scroll to position [195, 0]
click at [368, 517] on icon at bounding box center [369, 519] width 12 height 17
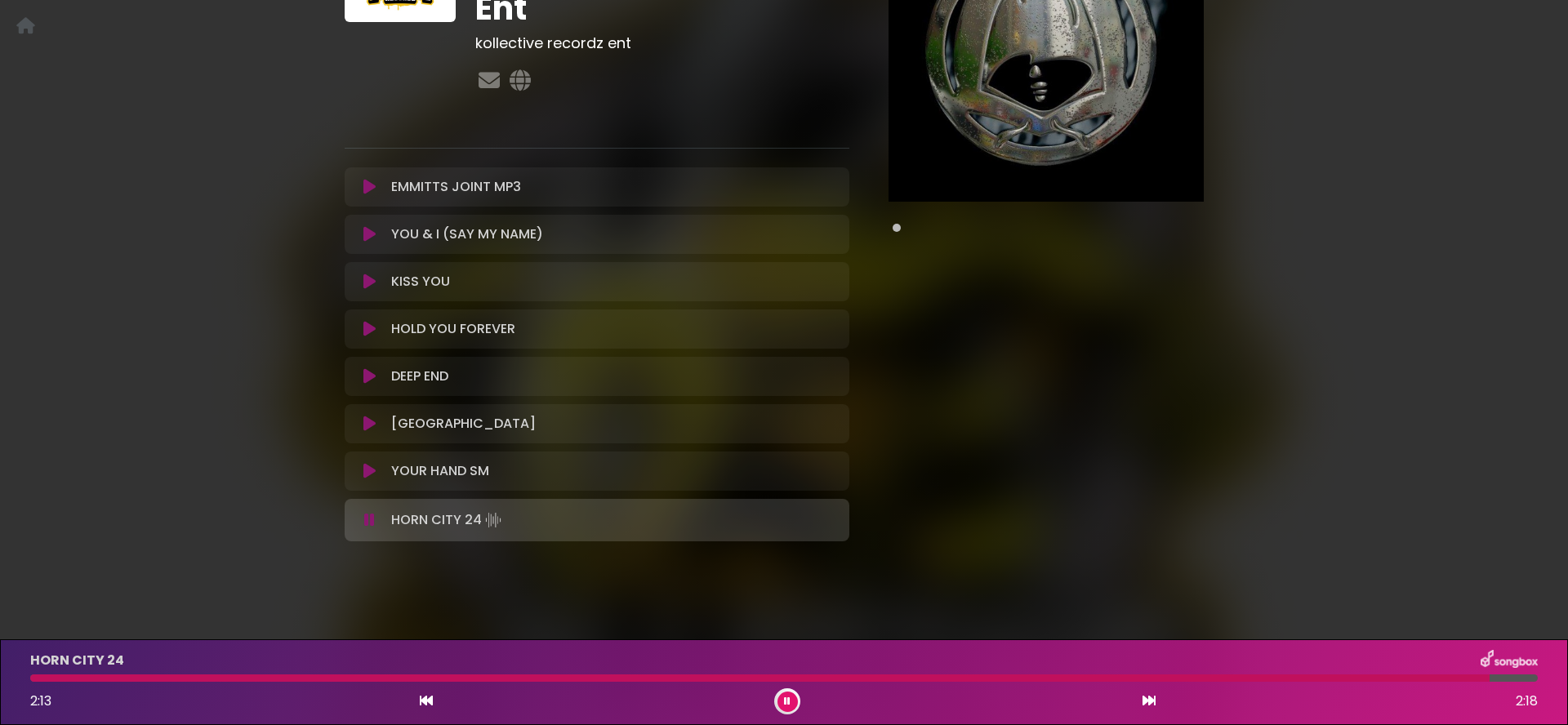
click at [791, 702] on button at bounding box center [788, 702] width 20 height 20
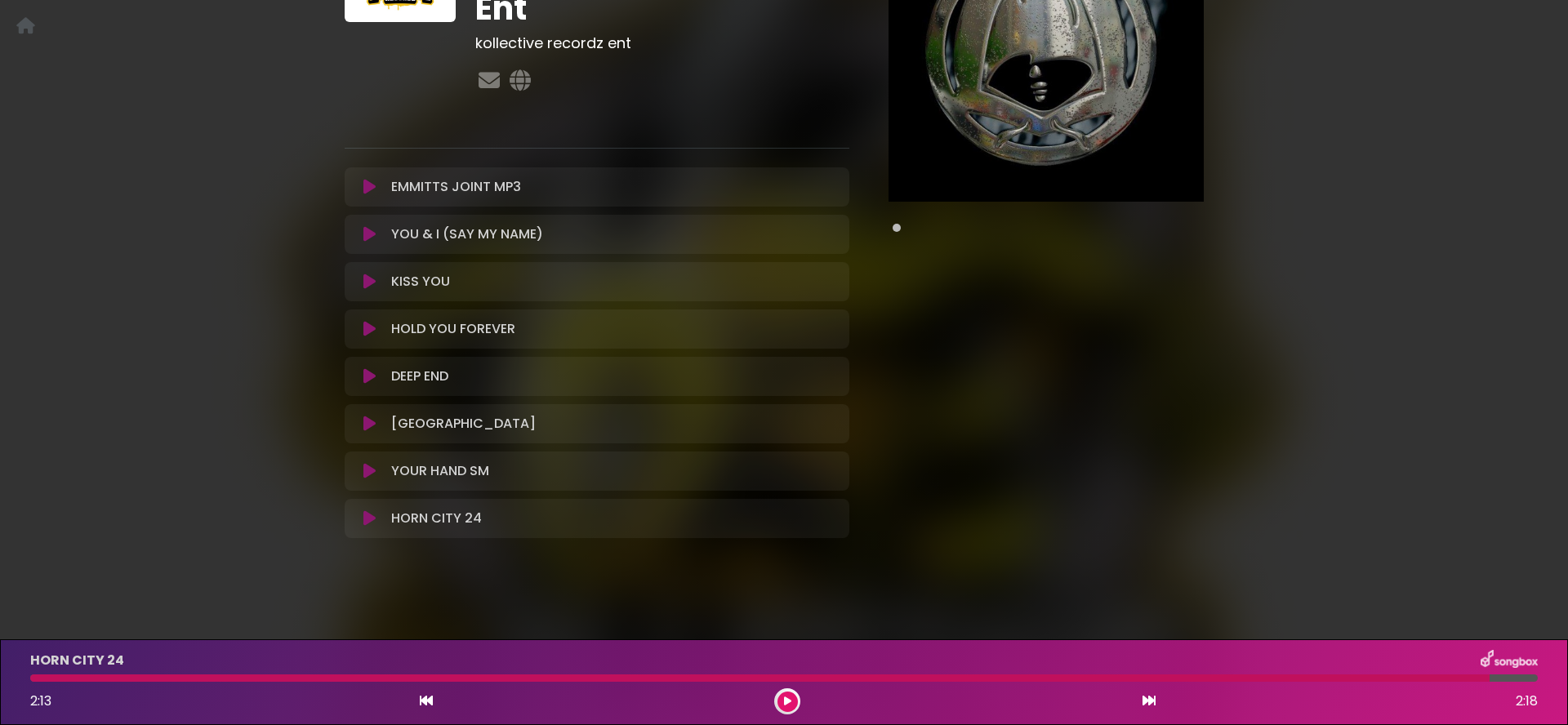
scroll to position [194, 0]
